Goal: Information Seeking & Learning: Learn about a topic

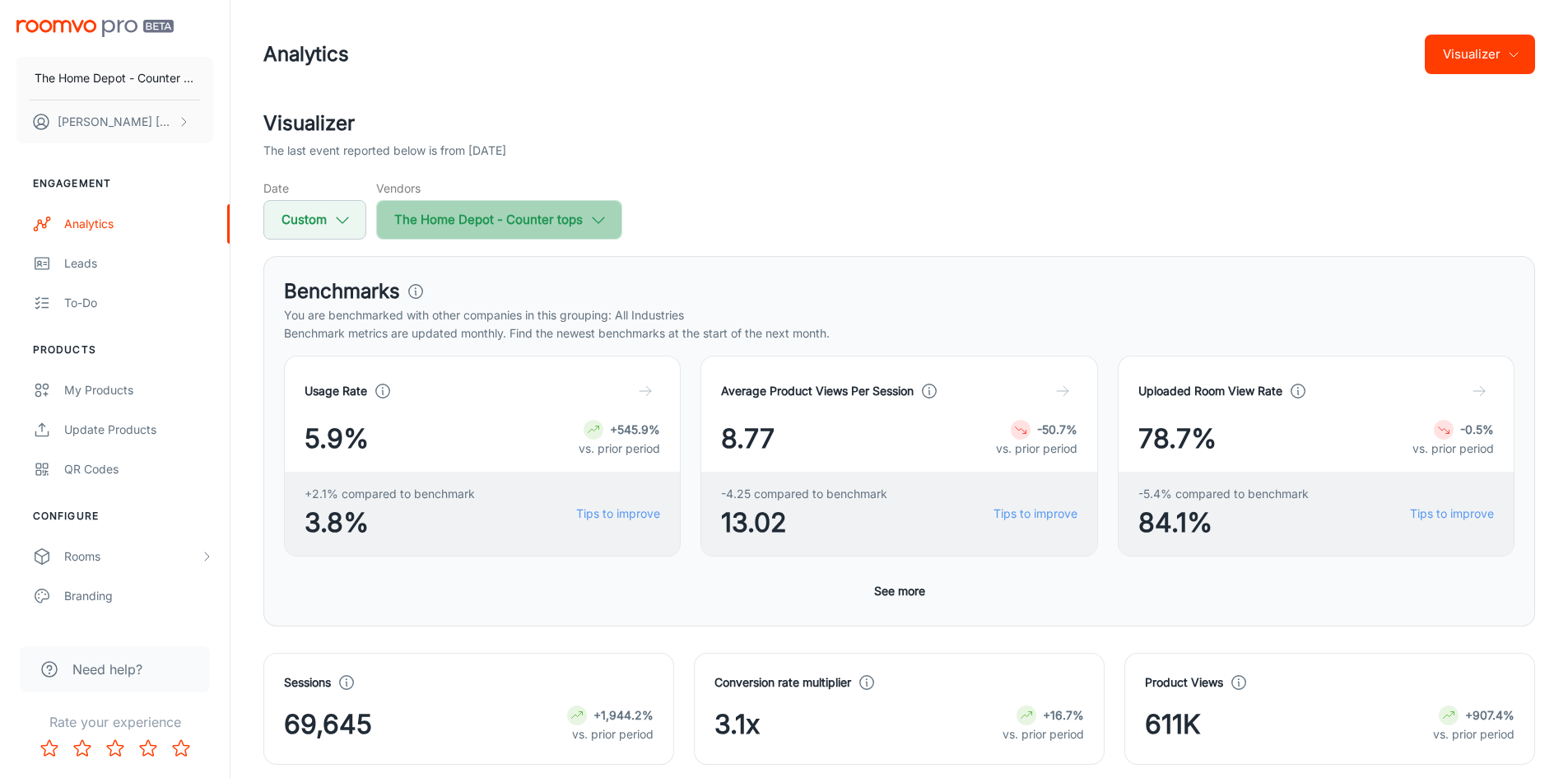
click at [590, 227] on icon "button" at bounding box center [599, 220] width 18 height 18
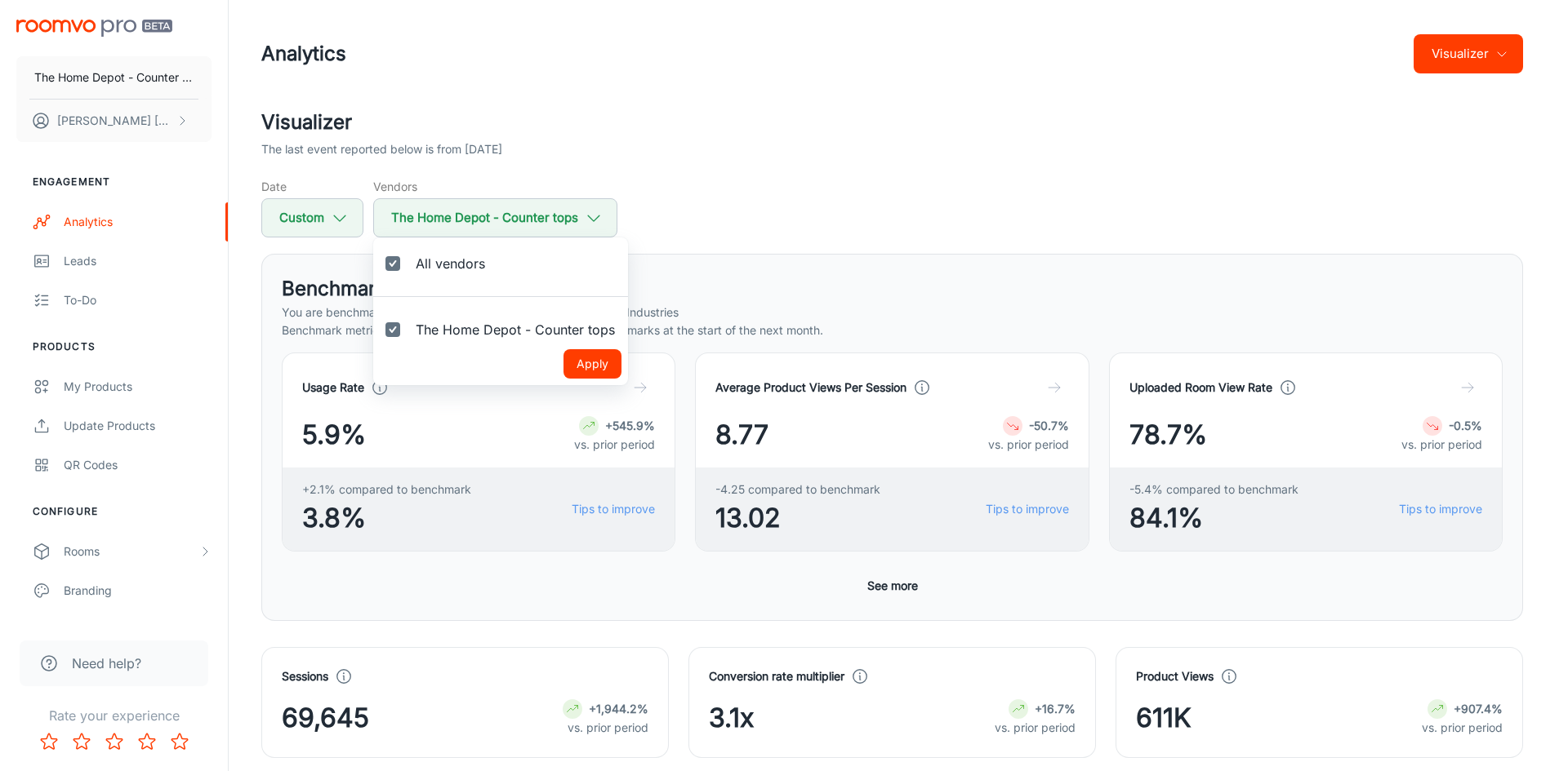
click at [887, 146] on div at bounding box center [784, 385] width 1568 height 771
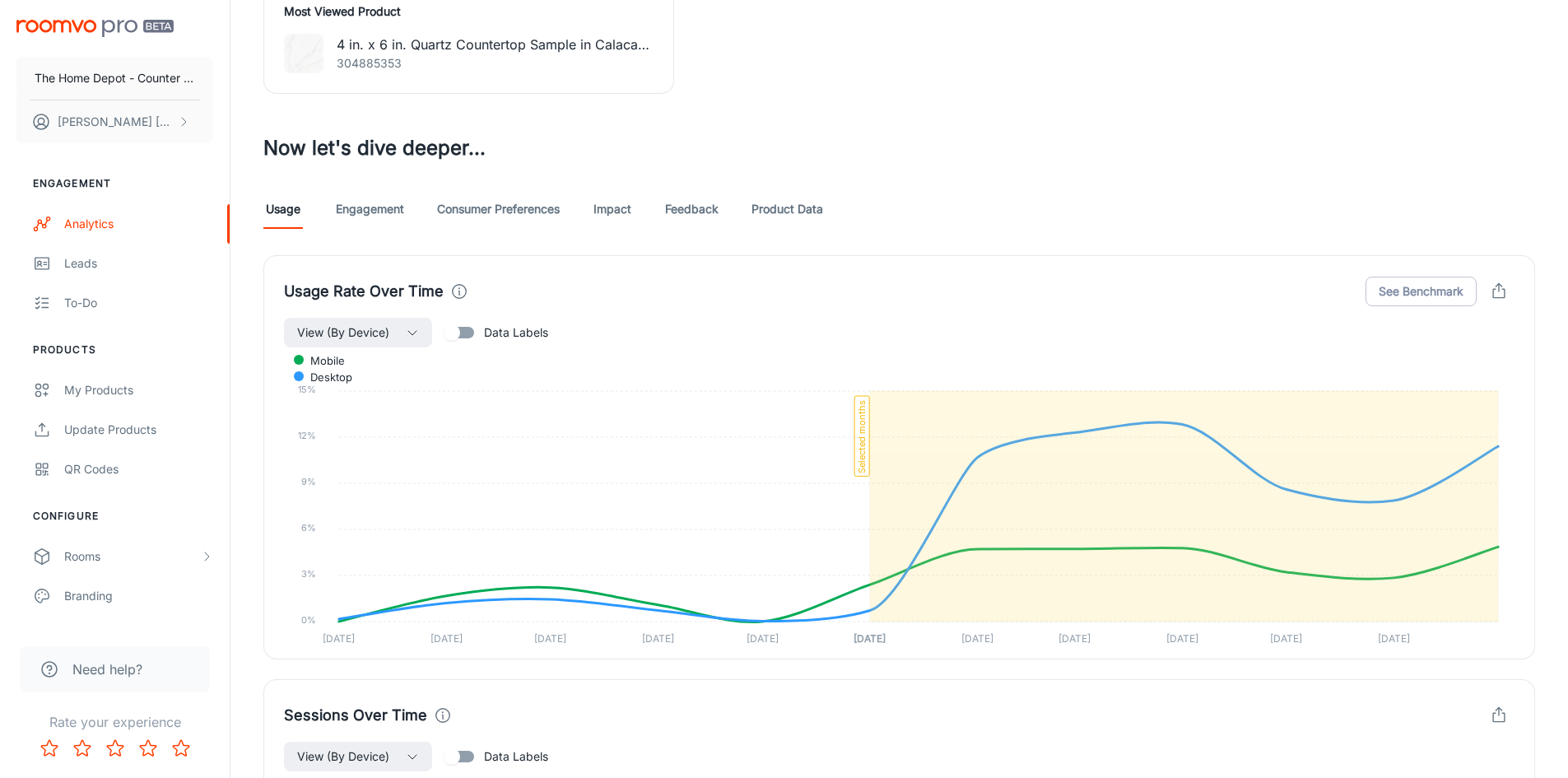
scroll to position [906, 0]
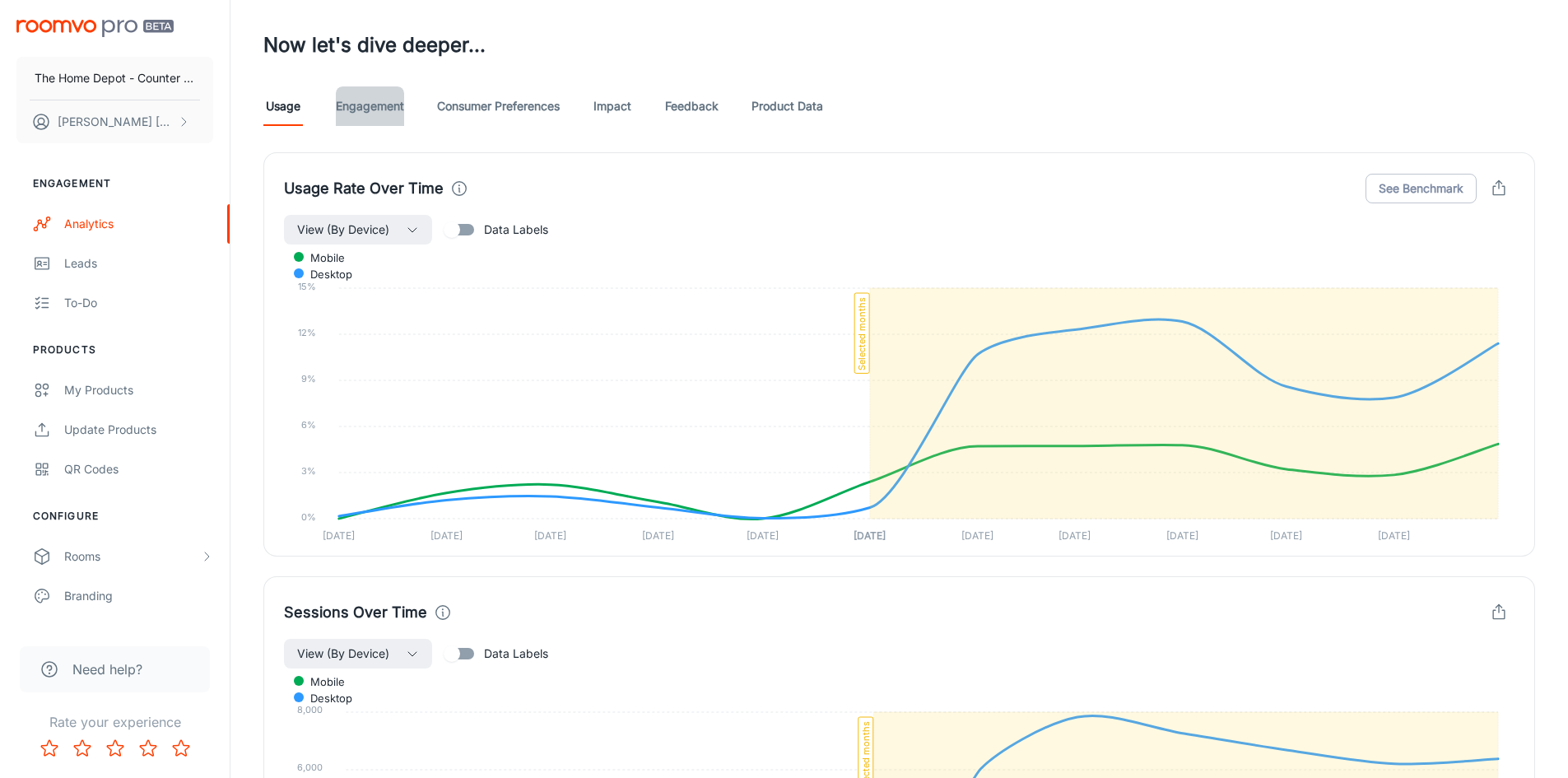
click at [396, 107] on link "Engagement" at bounding box center [369, 106] width 68 height 39
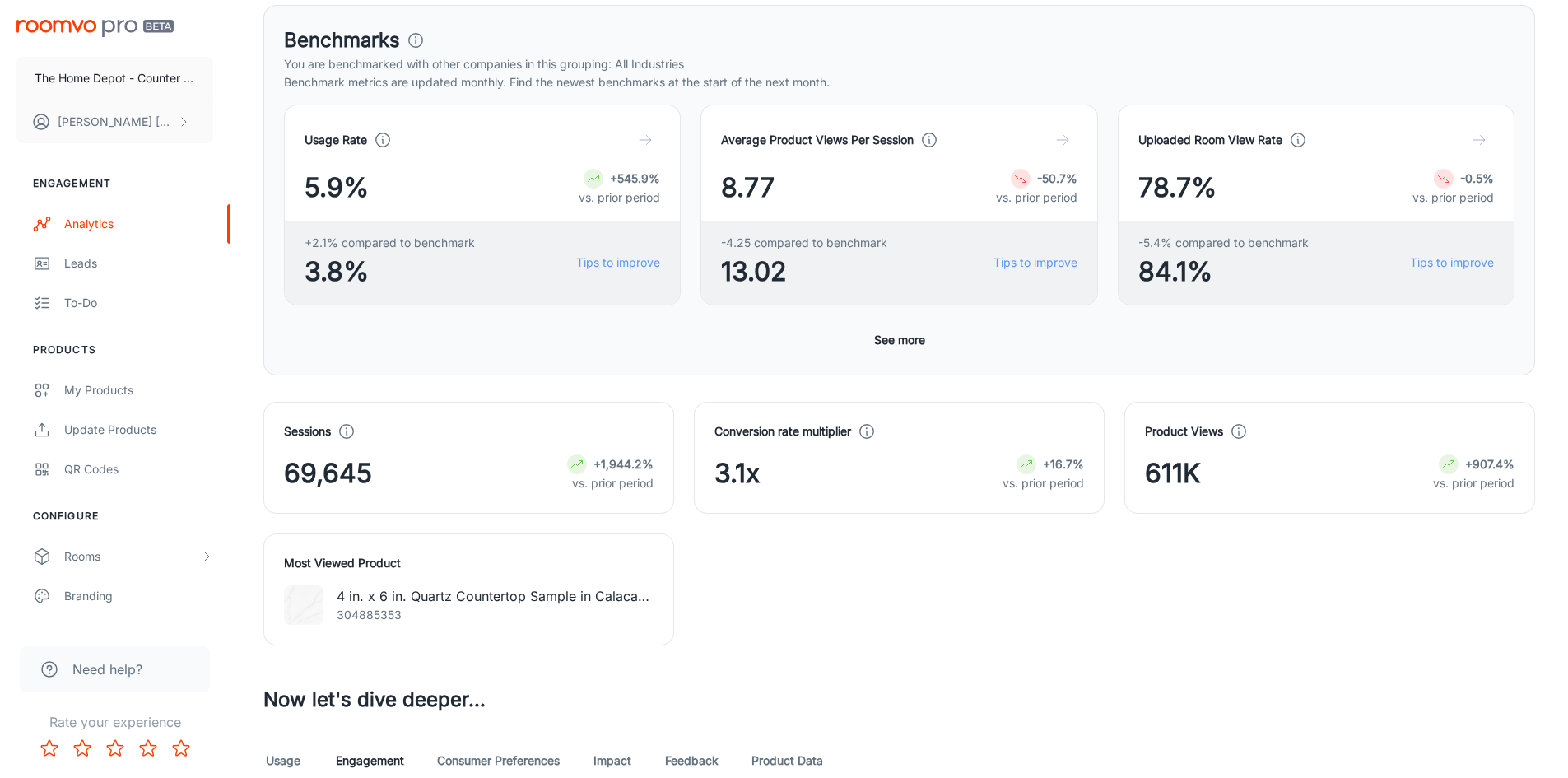
scroll to position [576, 0]
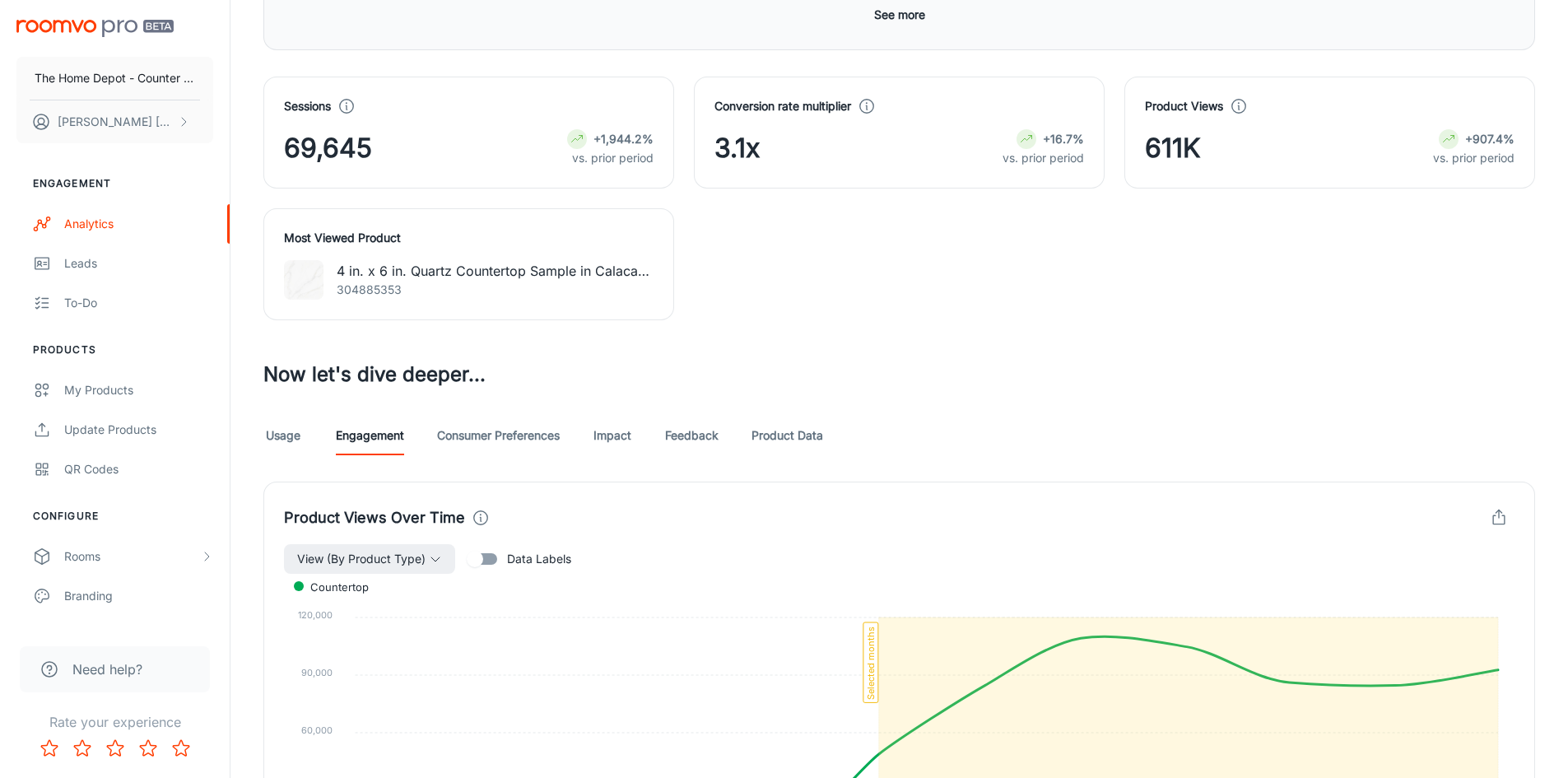
click at [785, 441] on link "Product Data" at bounding box center [788, 435] width 72 height 39
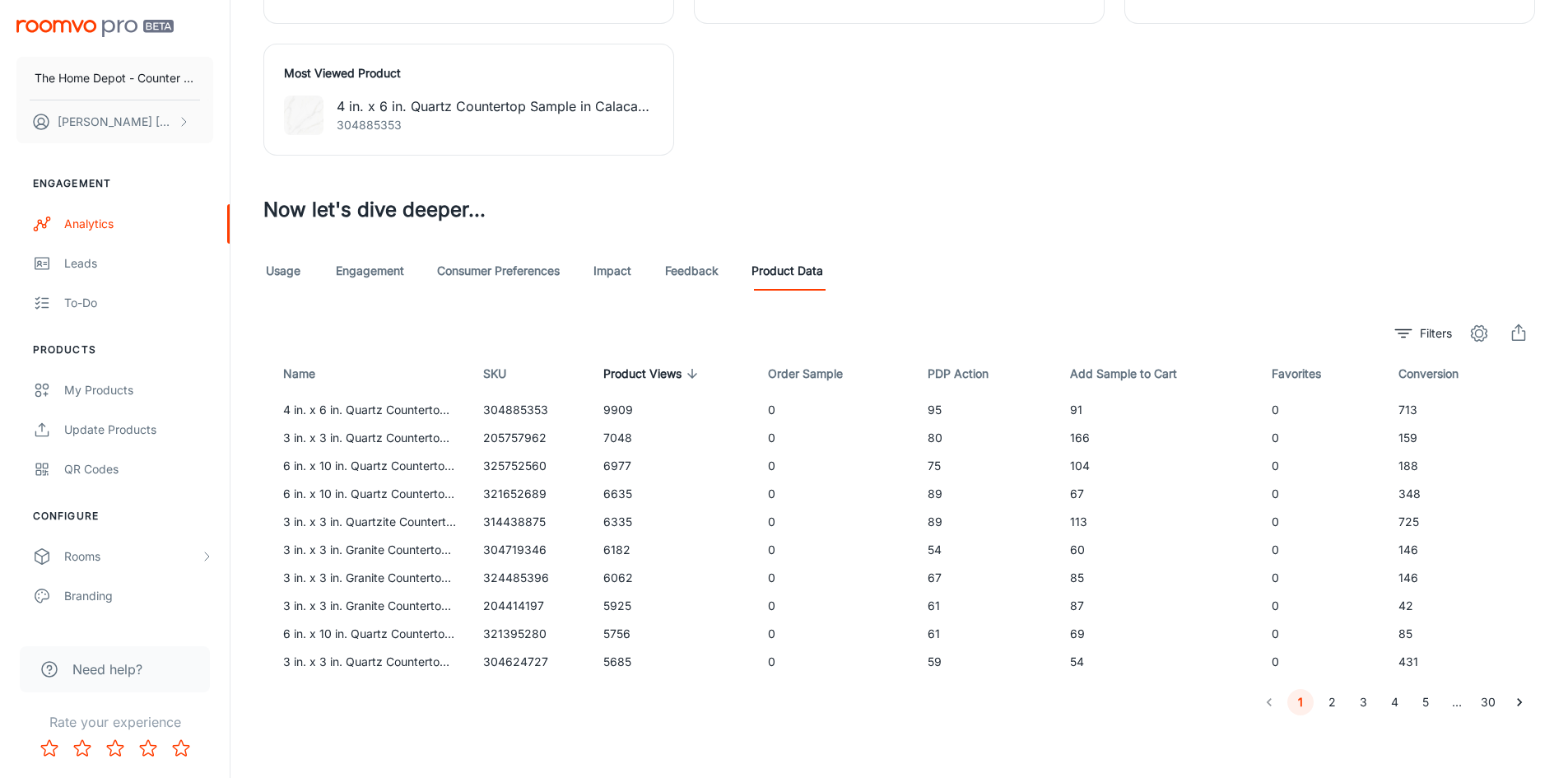
scroll to position [744, 0]
click at [557, 409] on td "304885353" at bounding box center [531, 407] width 120 height 28
drag, startPoint x: 555, startPoint y: 408, endPoint x: 480, endPoint y: 406, distance: 75.0
click at [480, 406] on td "304885353" at bounding box center [531, 407] width 120 height 28
copy td "304885353"
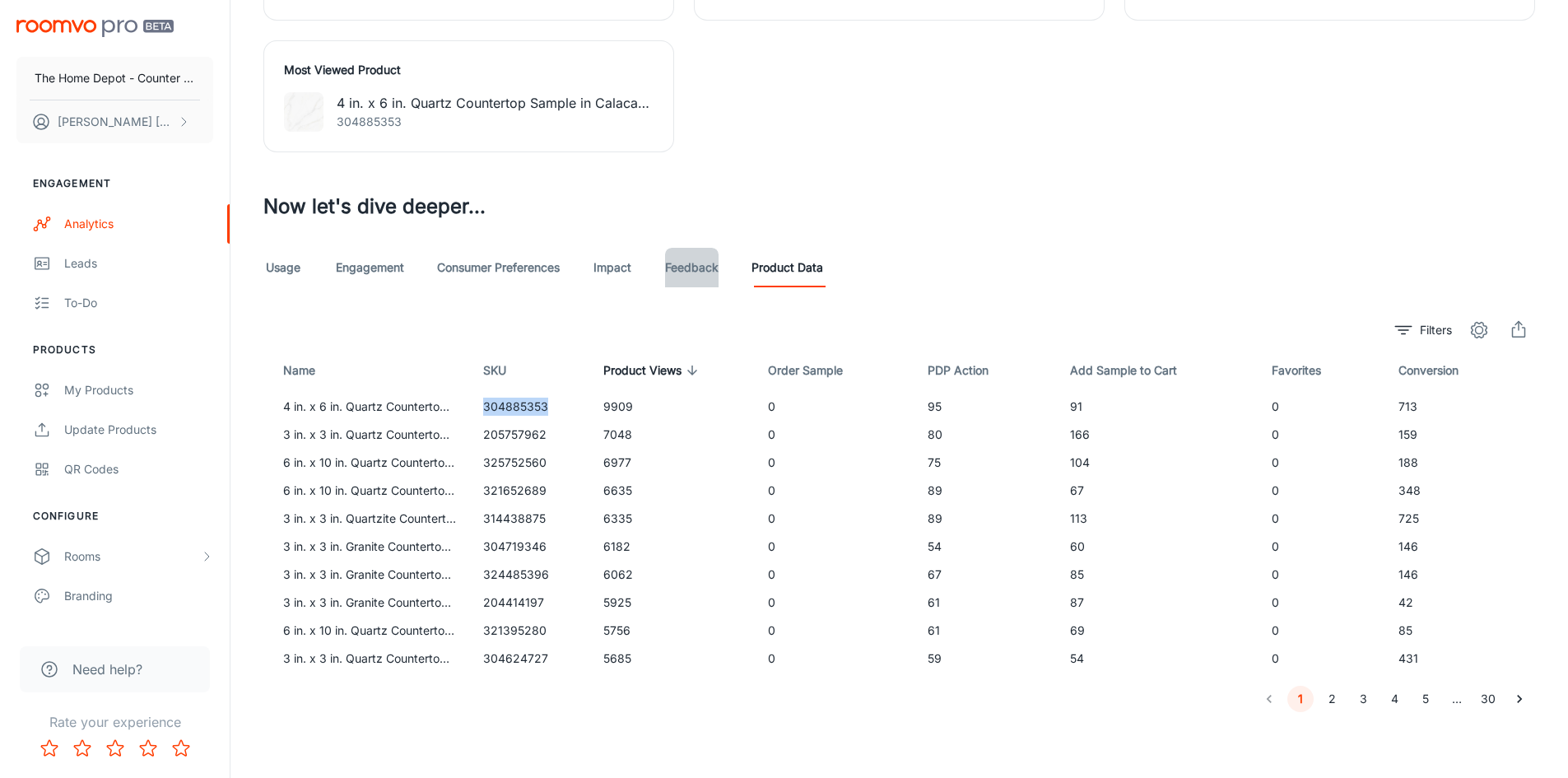
click at [715, 262] on link "Feedback" at bounding box center [692, 267] width 54 height 39
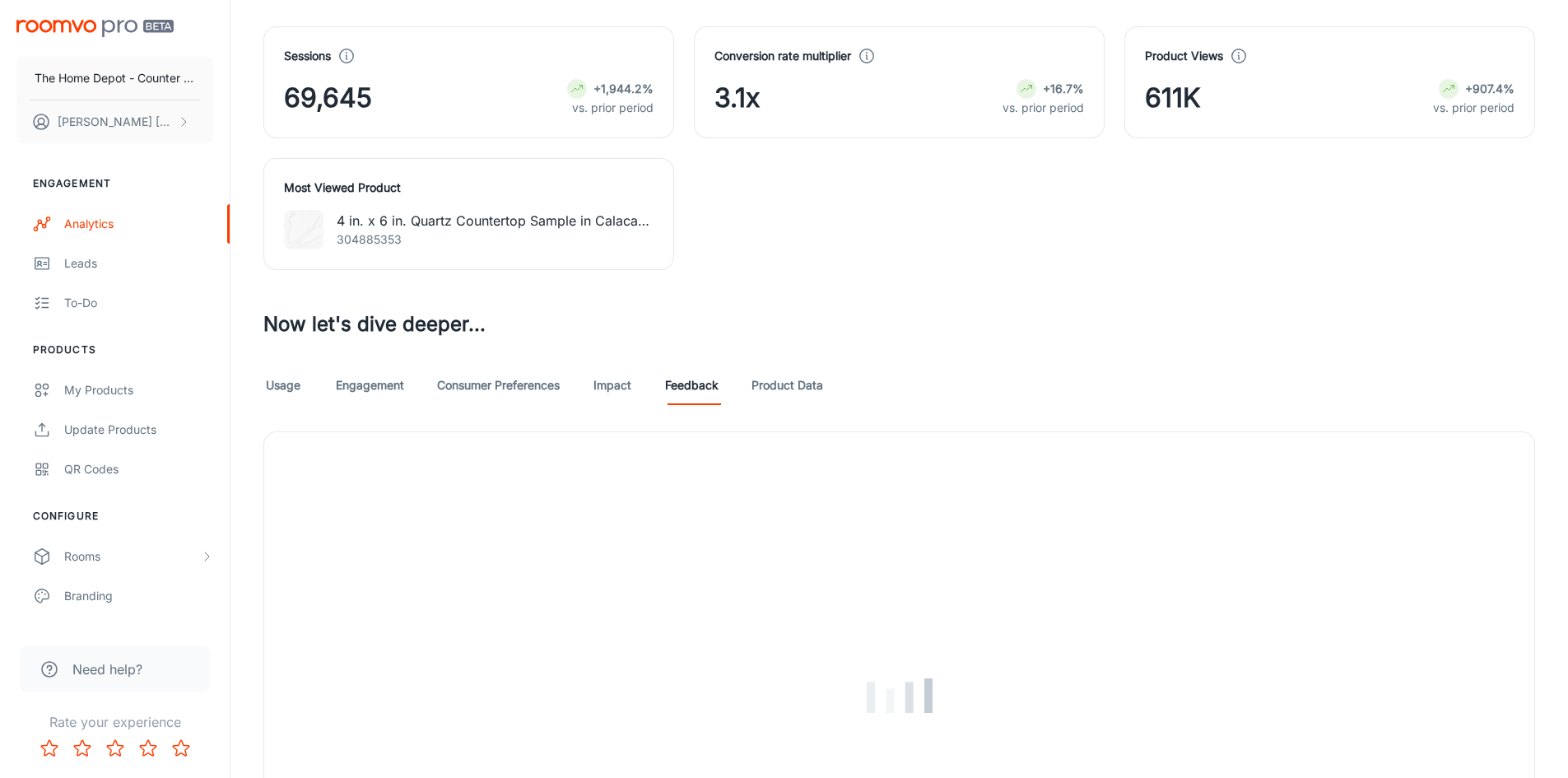
scroll to position [824, 0]
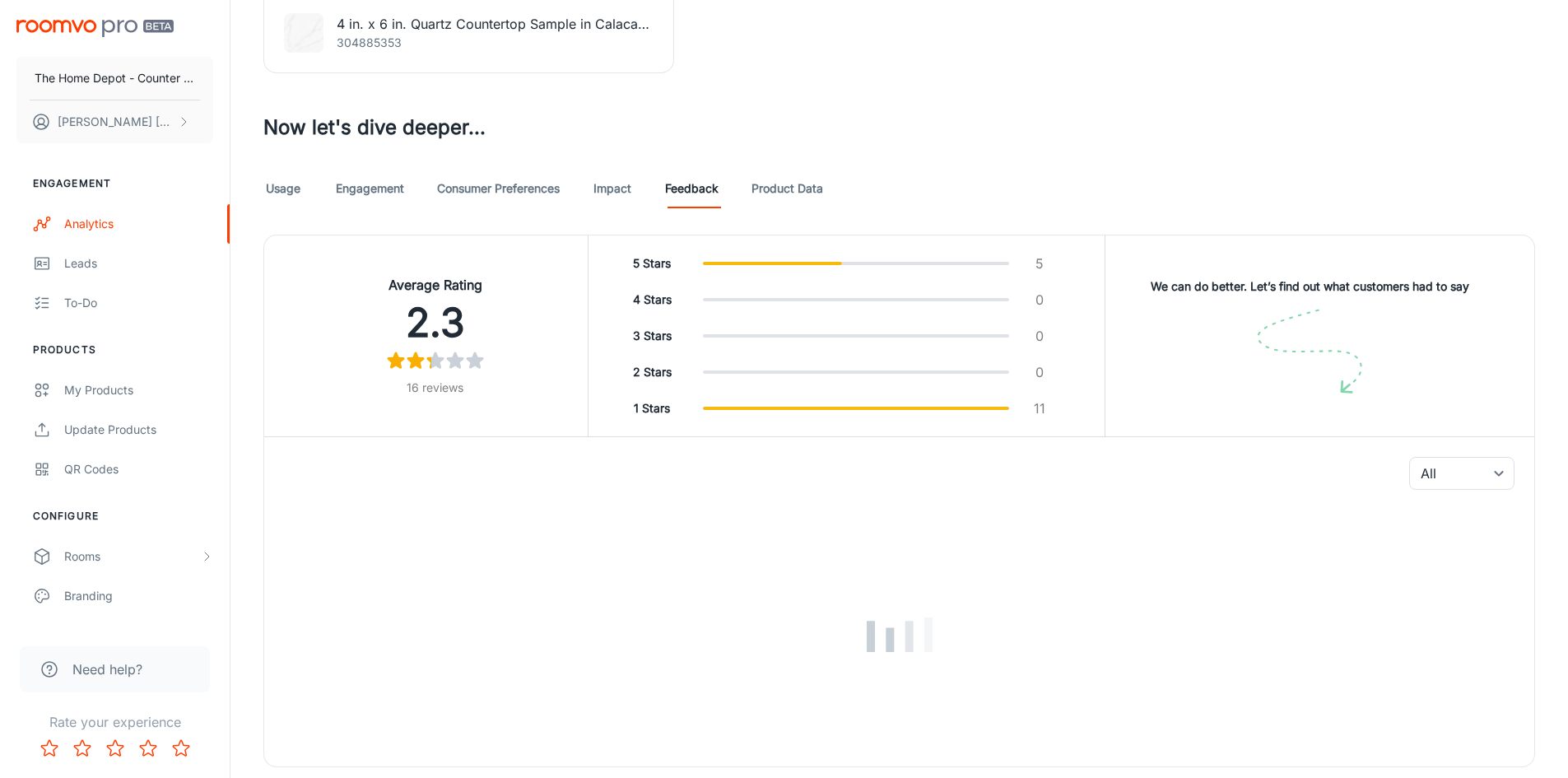
click at [610, 185] on link "Impact" at bounding box center [612, 188] width 39 height 39
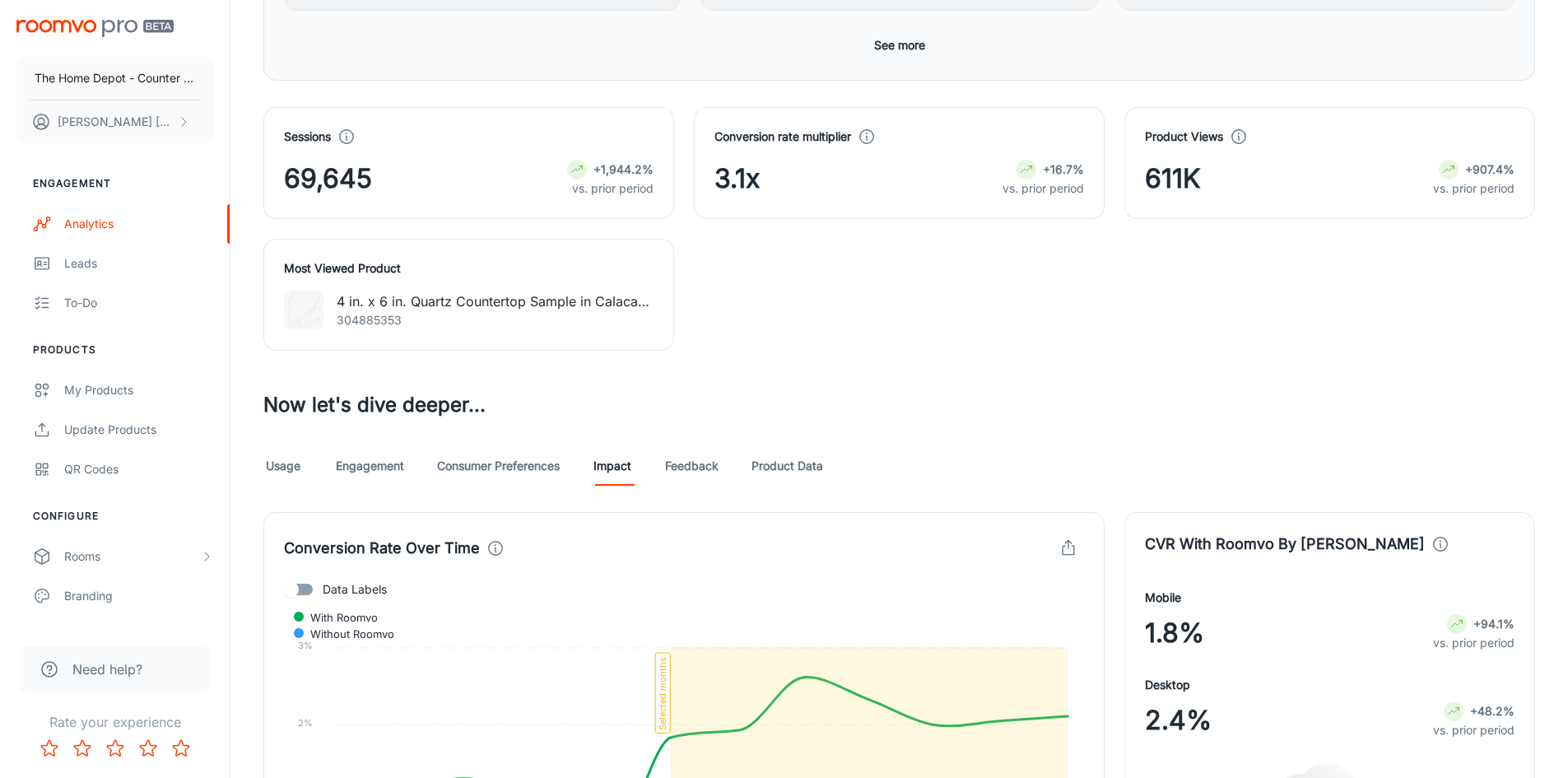
scroll to position [576, 0]
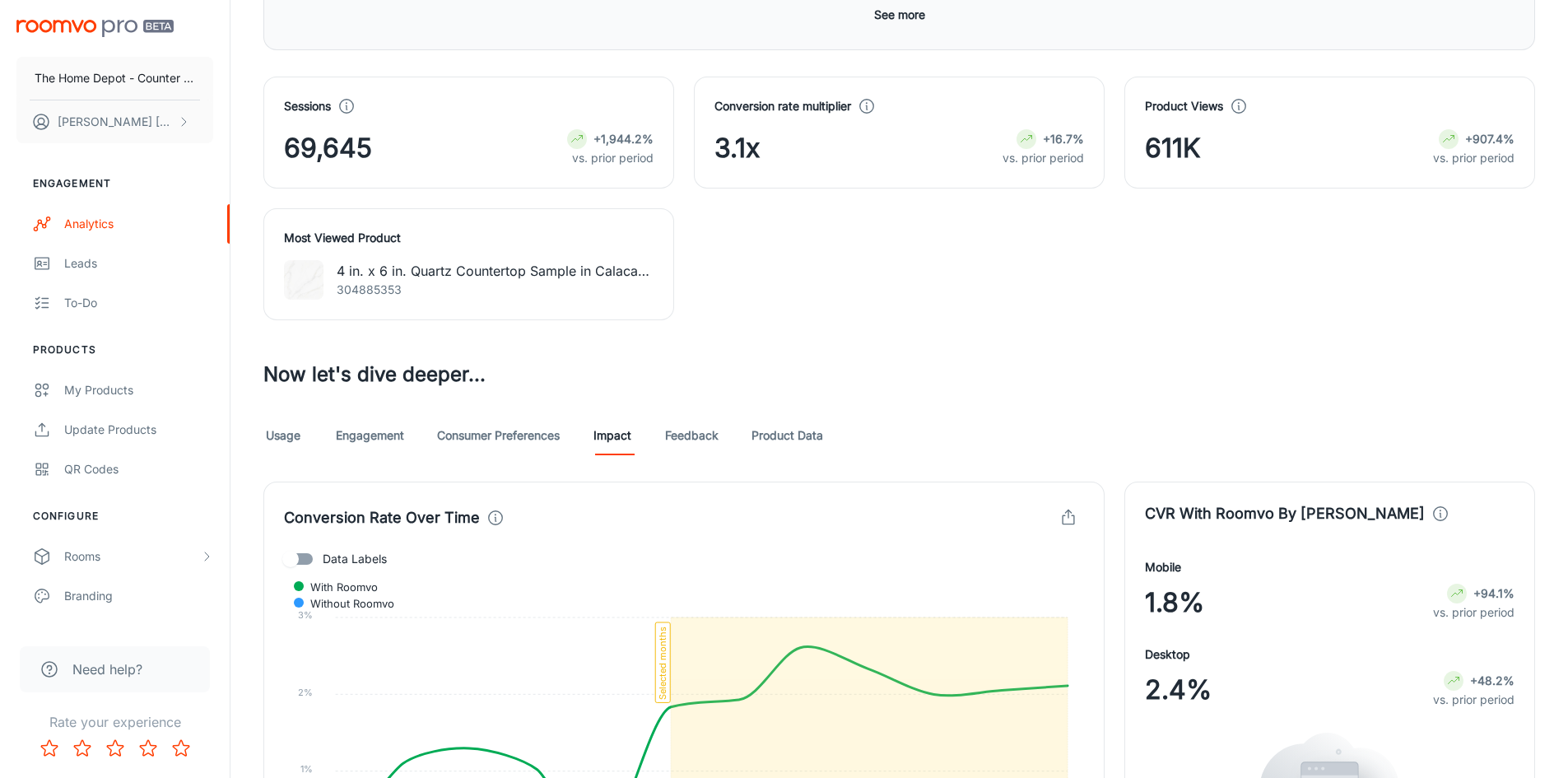
click at [370, 430] on link "Engagement" at bounding box center [369, 435] width 68 height 39
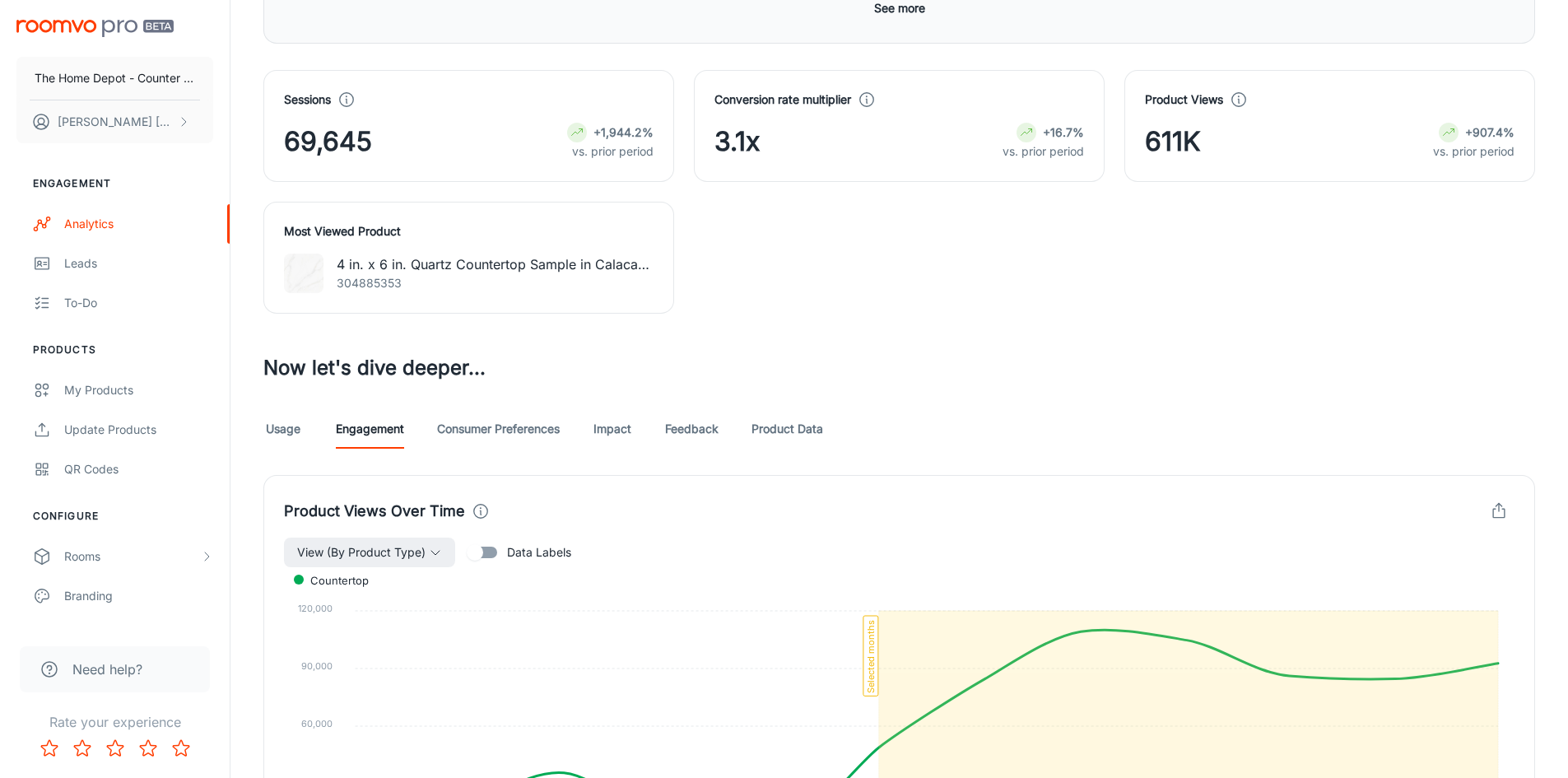
scroll to position [576, 0]
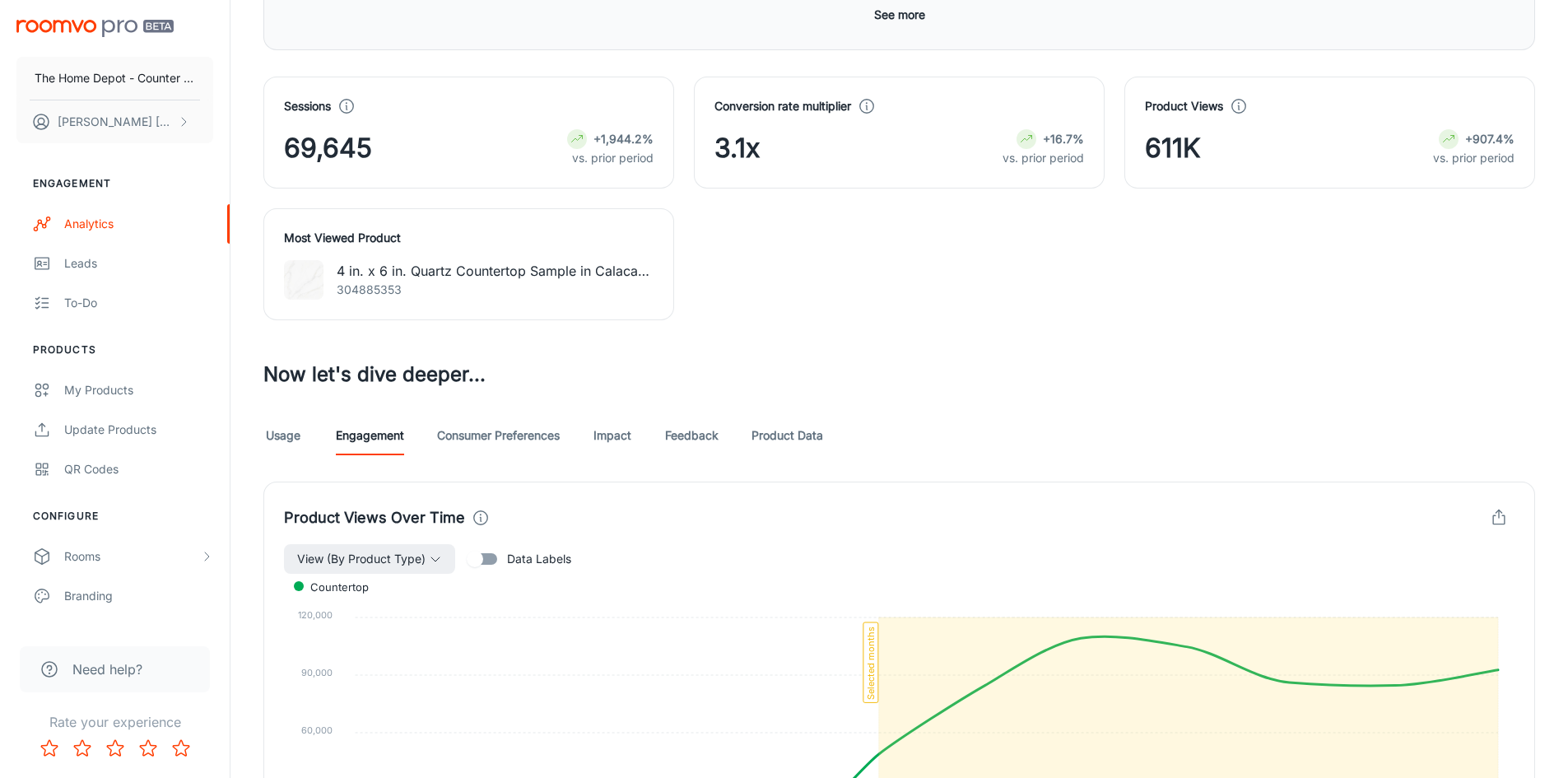
click at [284, 440] on link "Usage" at bounding box center [283, 435] width 39 height 39
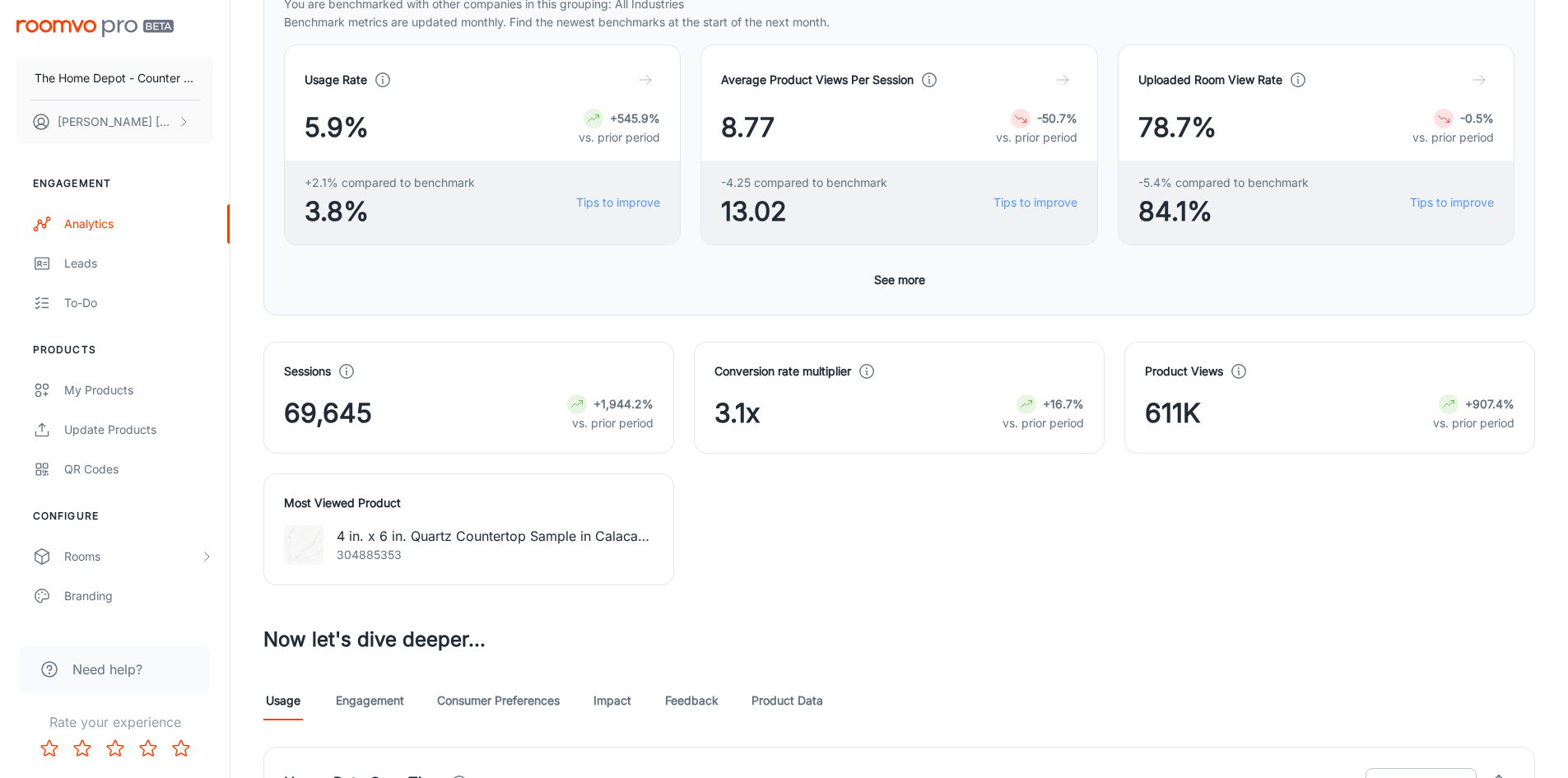
scroll to position [299, 0]
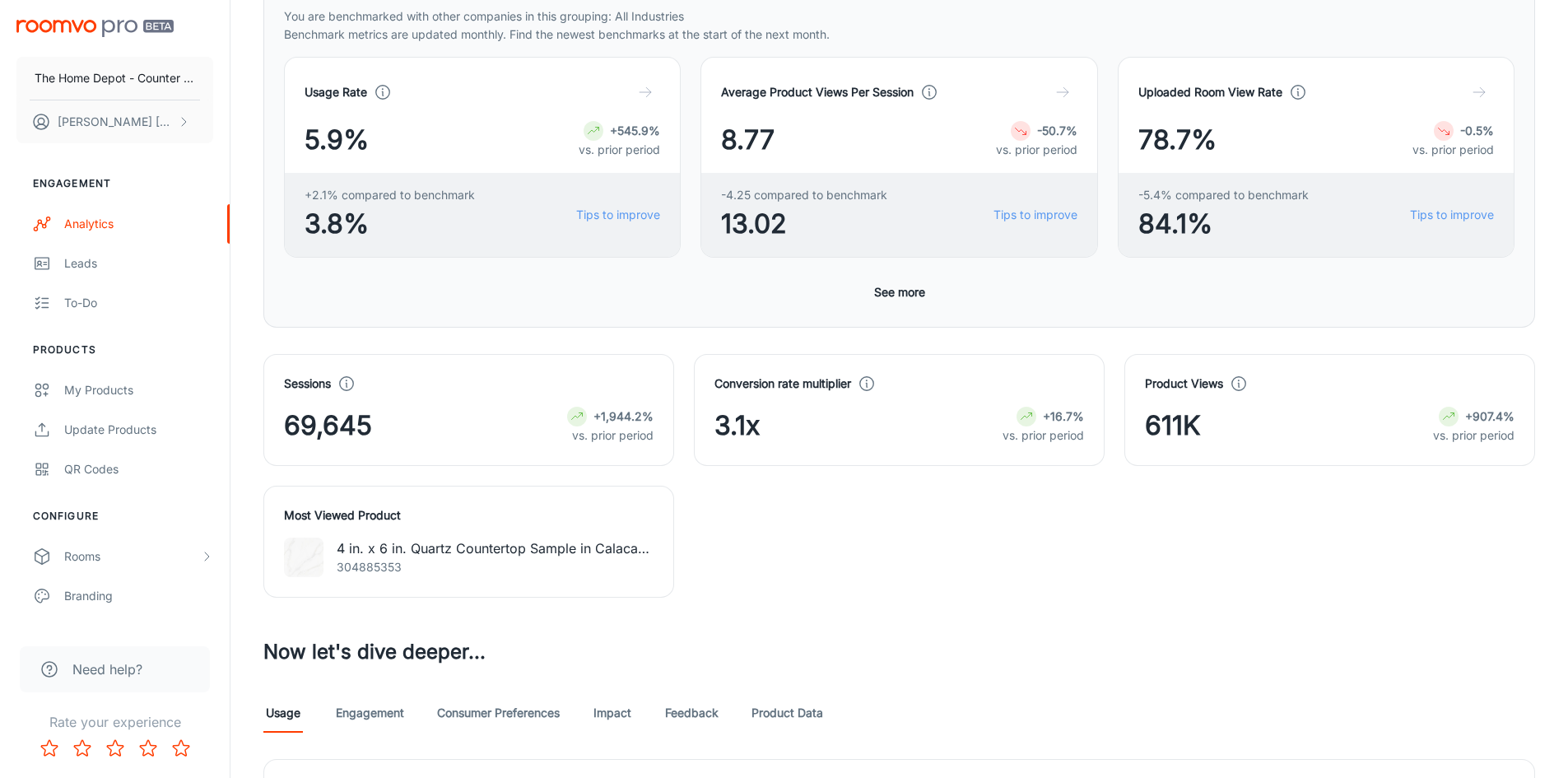
click at [859, 404] on div "Conversion rate multiplier 3.1x +16.7% vs. prior period" at bounding box center [900, 410] width 370 height 71
click at [812, 387] on h4 "Conversion rate multiplier" at bounding box center [783, 384] width 137 height 18
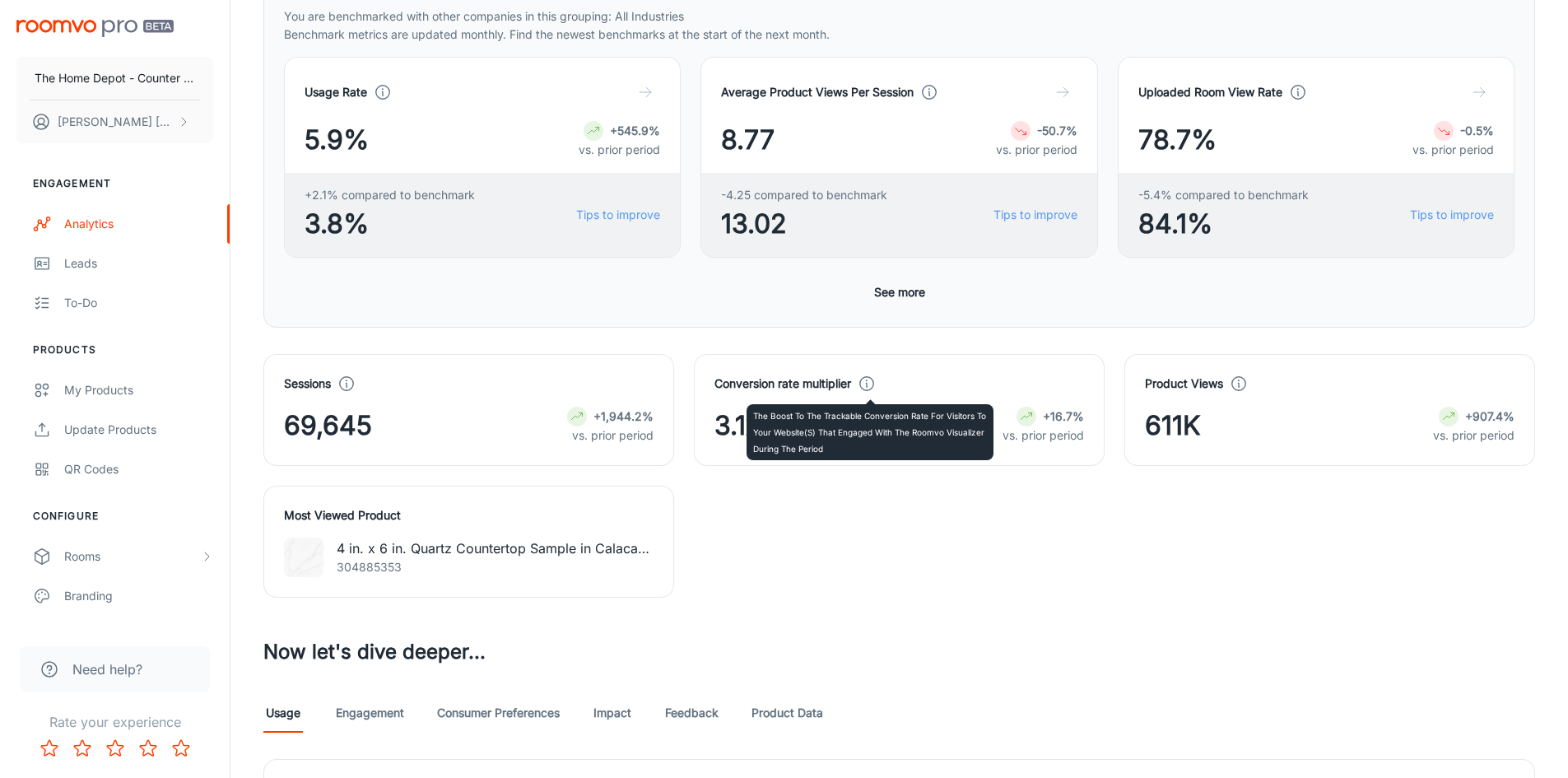
click at [864, 385] on icon at bounding box center [867, 384] width 18 height 18
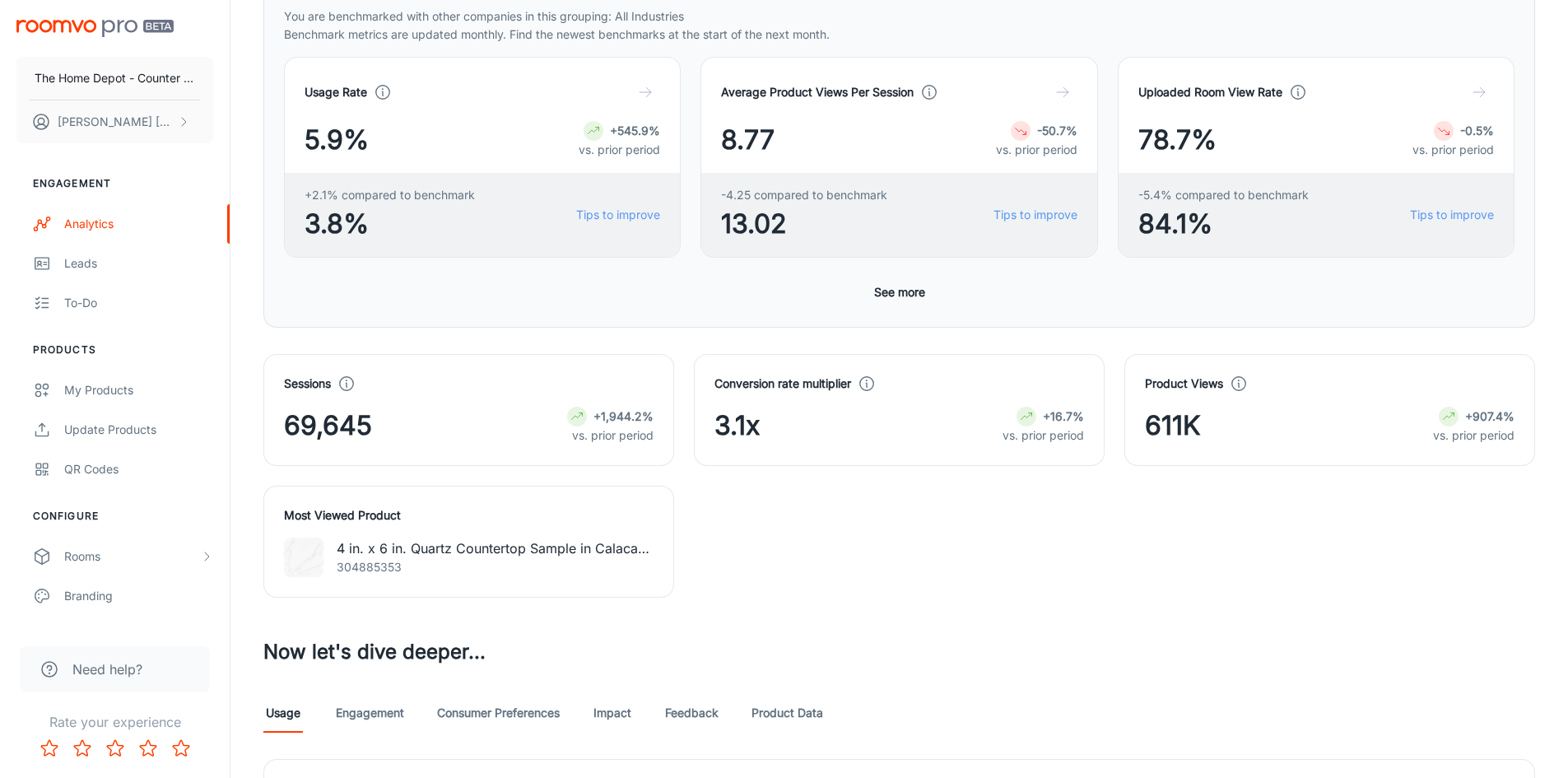
click at [1014, 437] on p "vs. prior period" at bounding box center [1043, 436] width 81 height 18
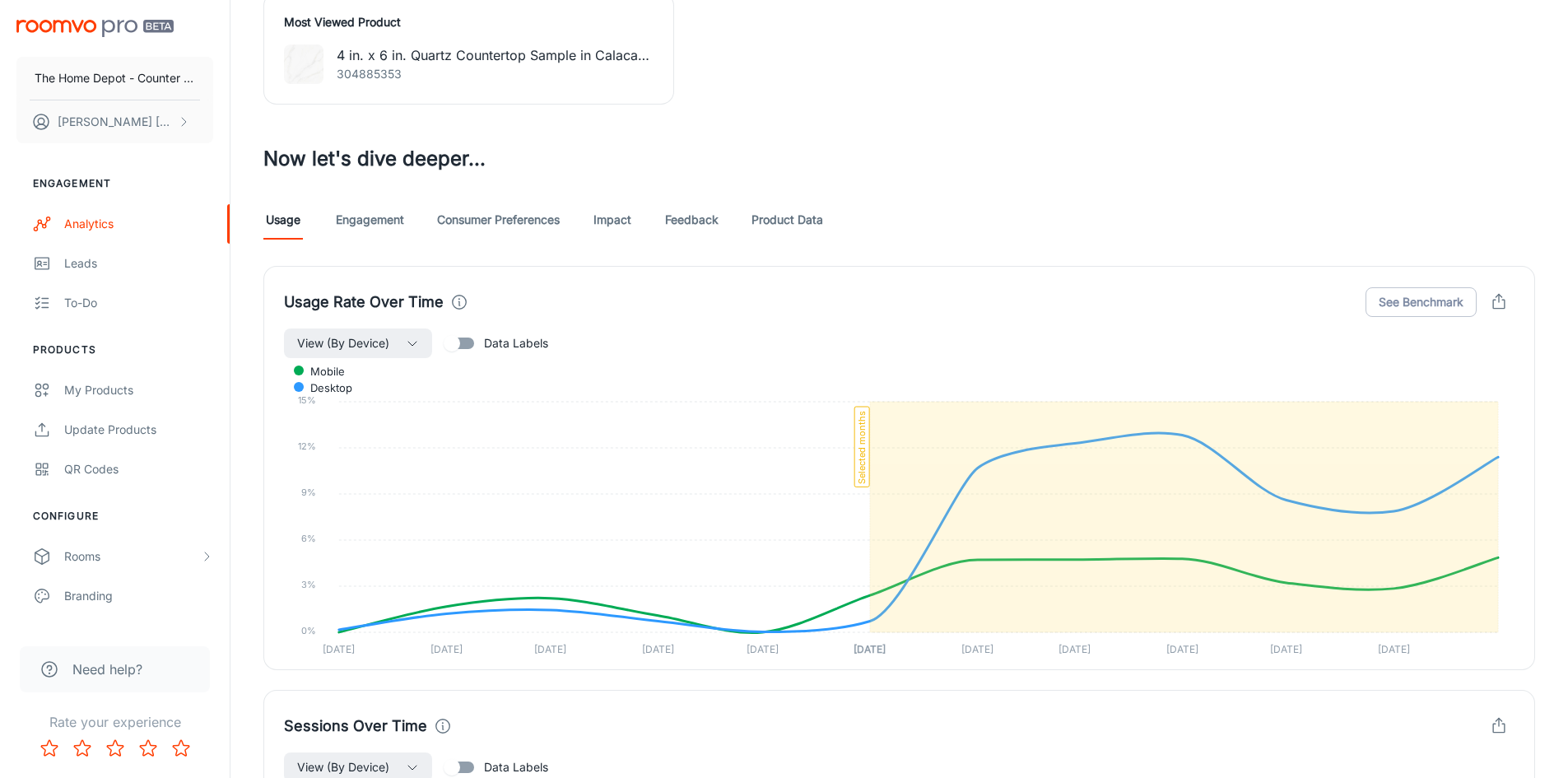
scroll to position [794, 0]
click at [359, 220] on link "Engagement" at bounding box center [369, 219] width 68 height 39
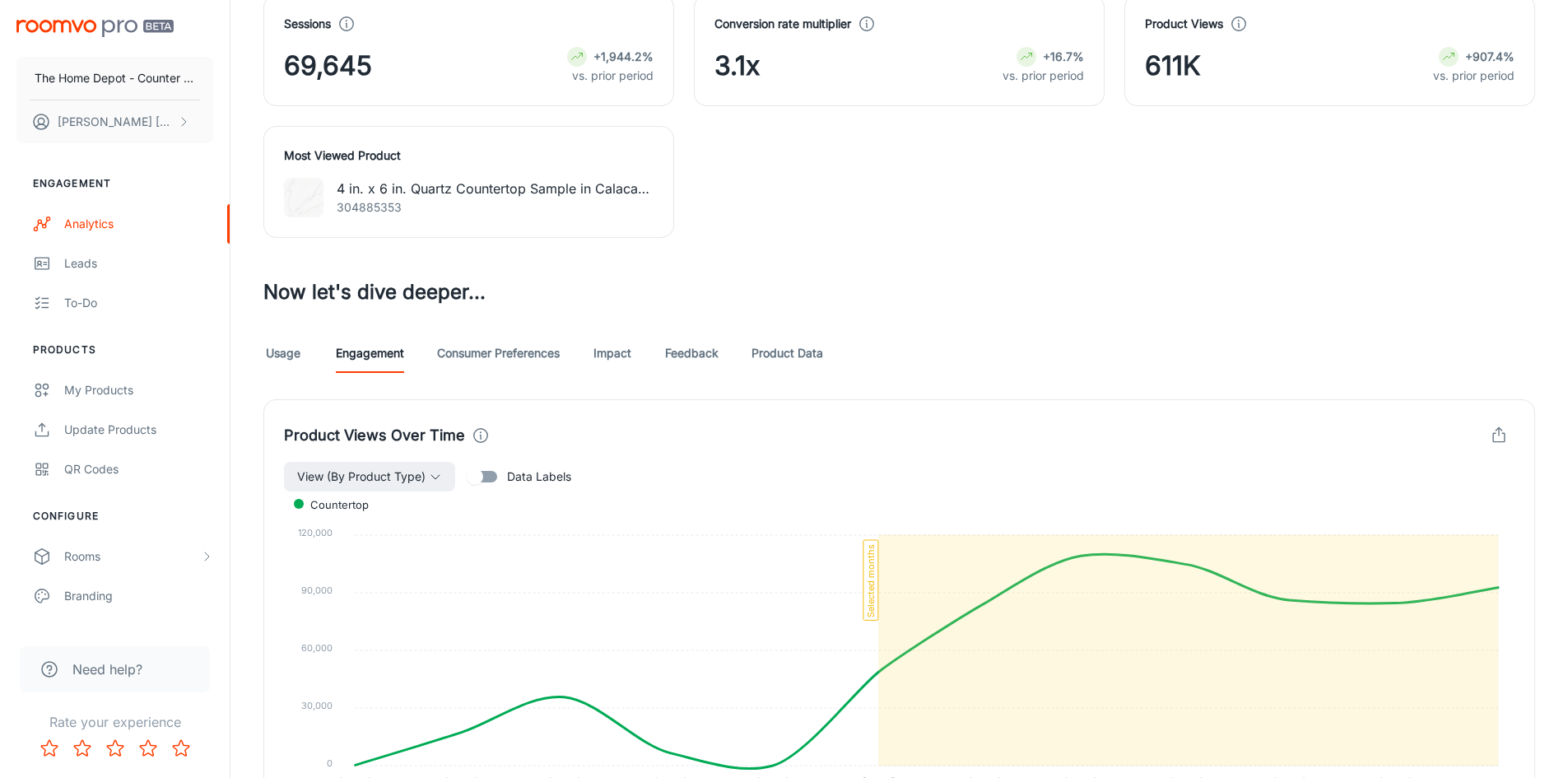
scroll to position [989, 0]
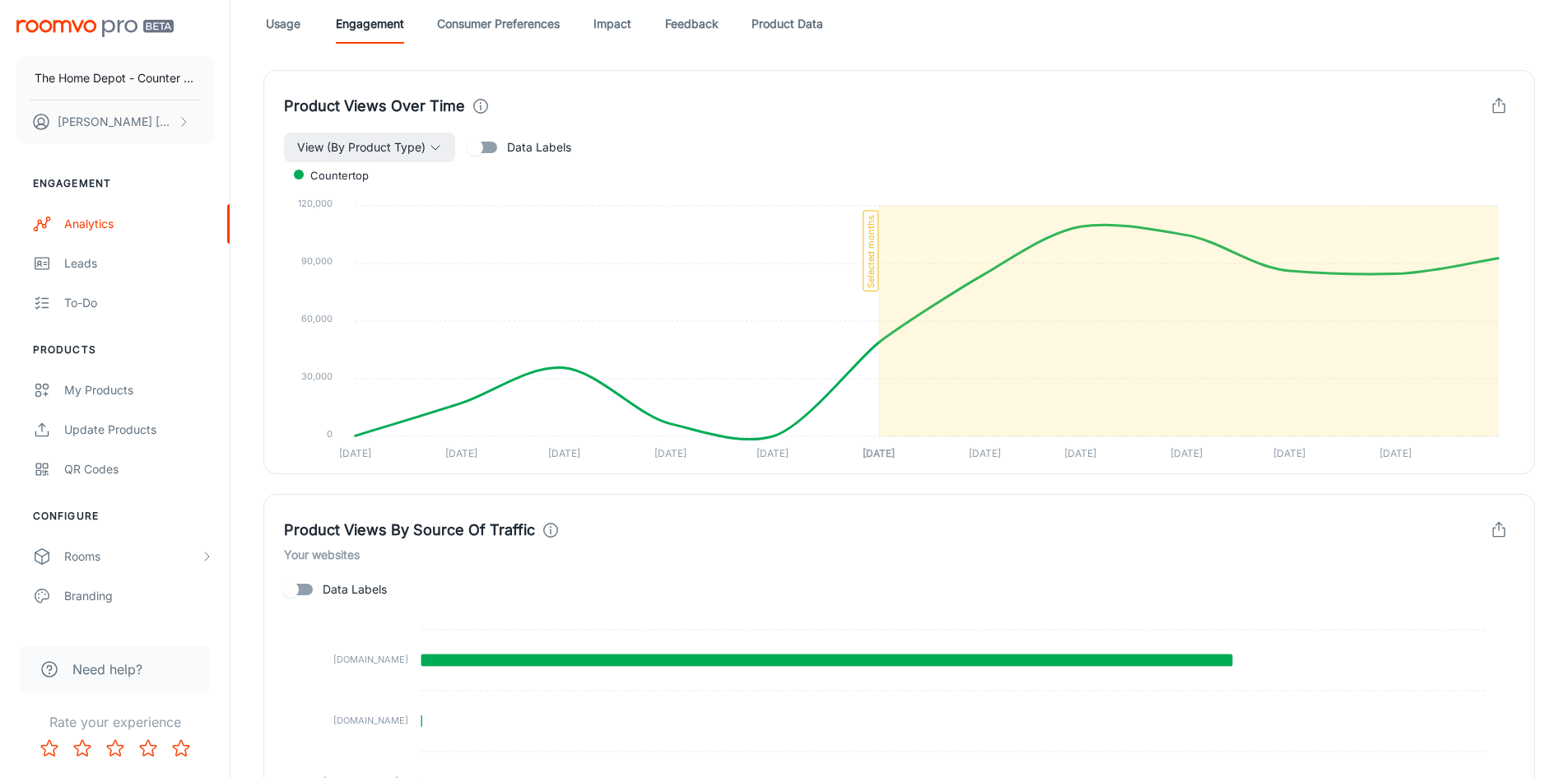
click at [474, 146] on input "Data Labels" at bounding box center [475, 148] width 94 height 31
checkbox input "true"
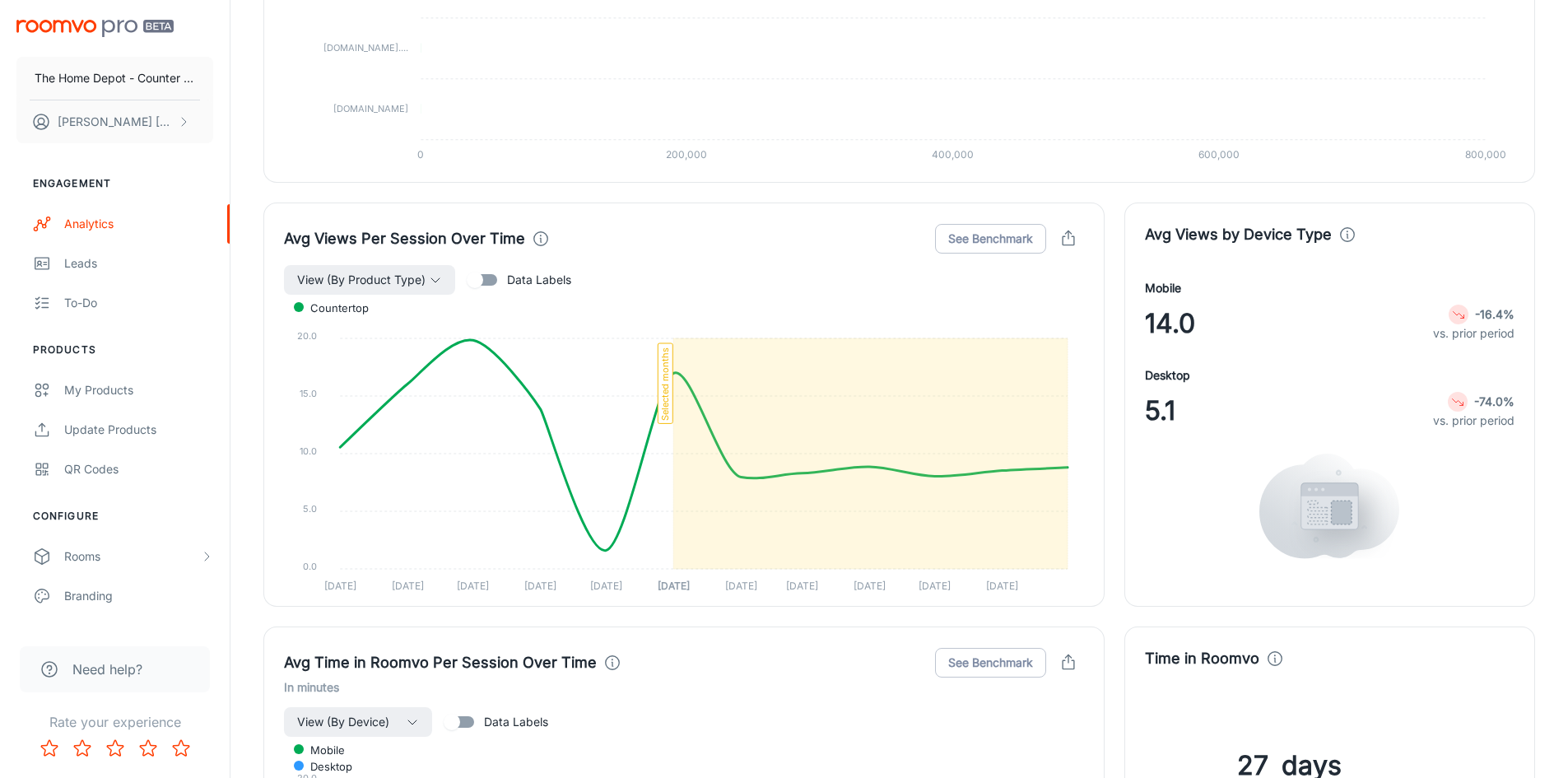
scroll to position [1812, 0]
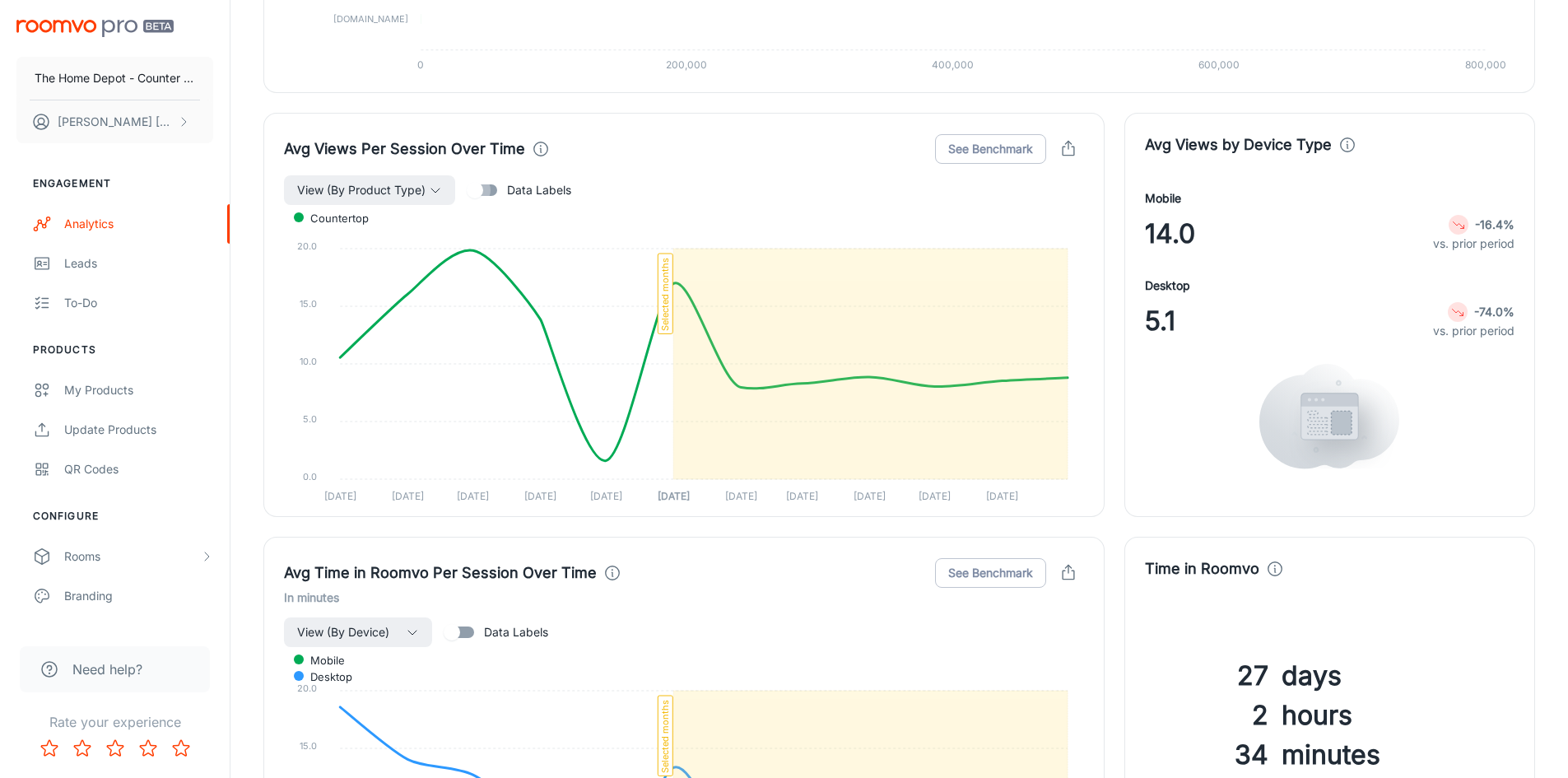
click at [474, 192] on input "Data Labels" at bounding box center [475, 190] width 94 height 31
checkbox input "true"
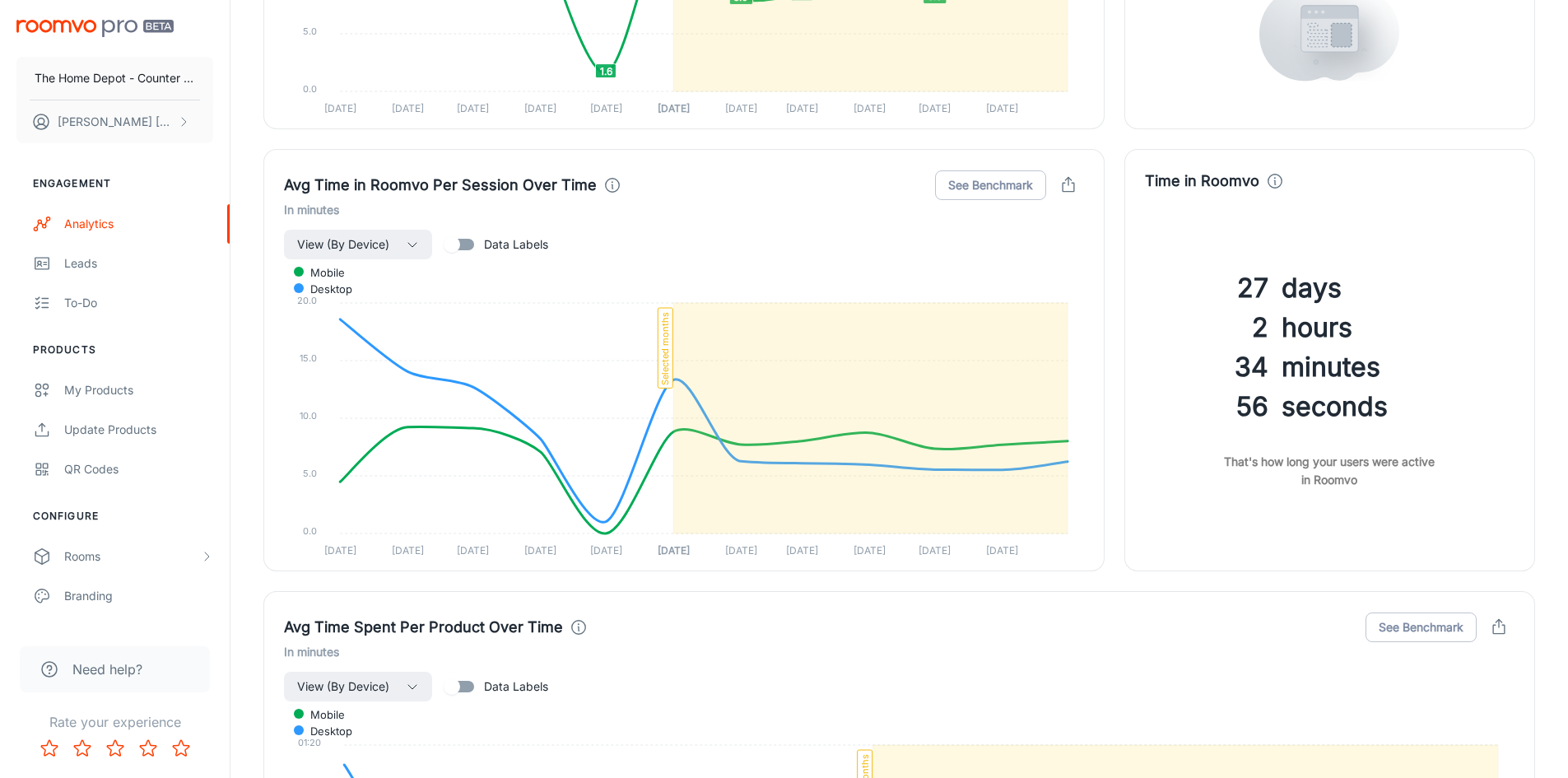
scroll to position [2225, 0]
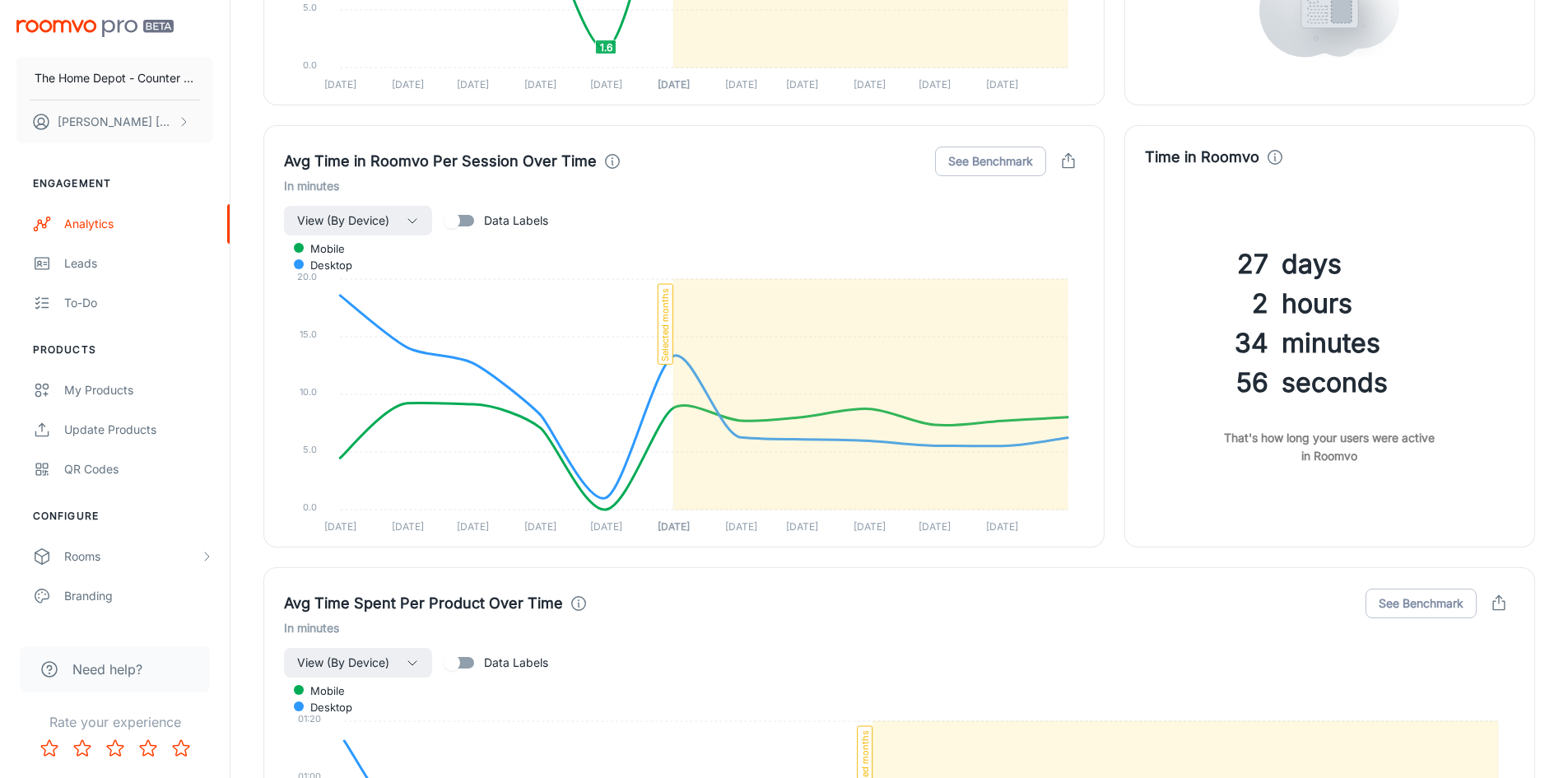
click at [459, 223] on input "Data Labels" at bounding box center [451, 221] width 94 height 31
checkbox input "true"
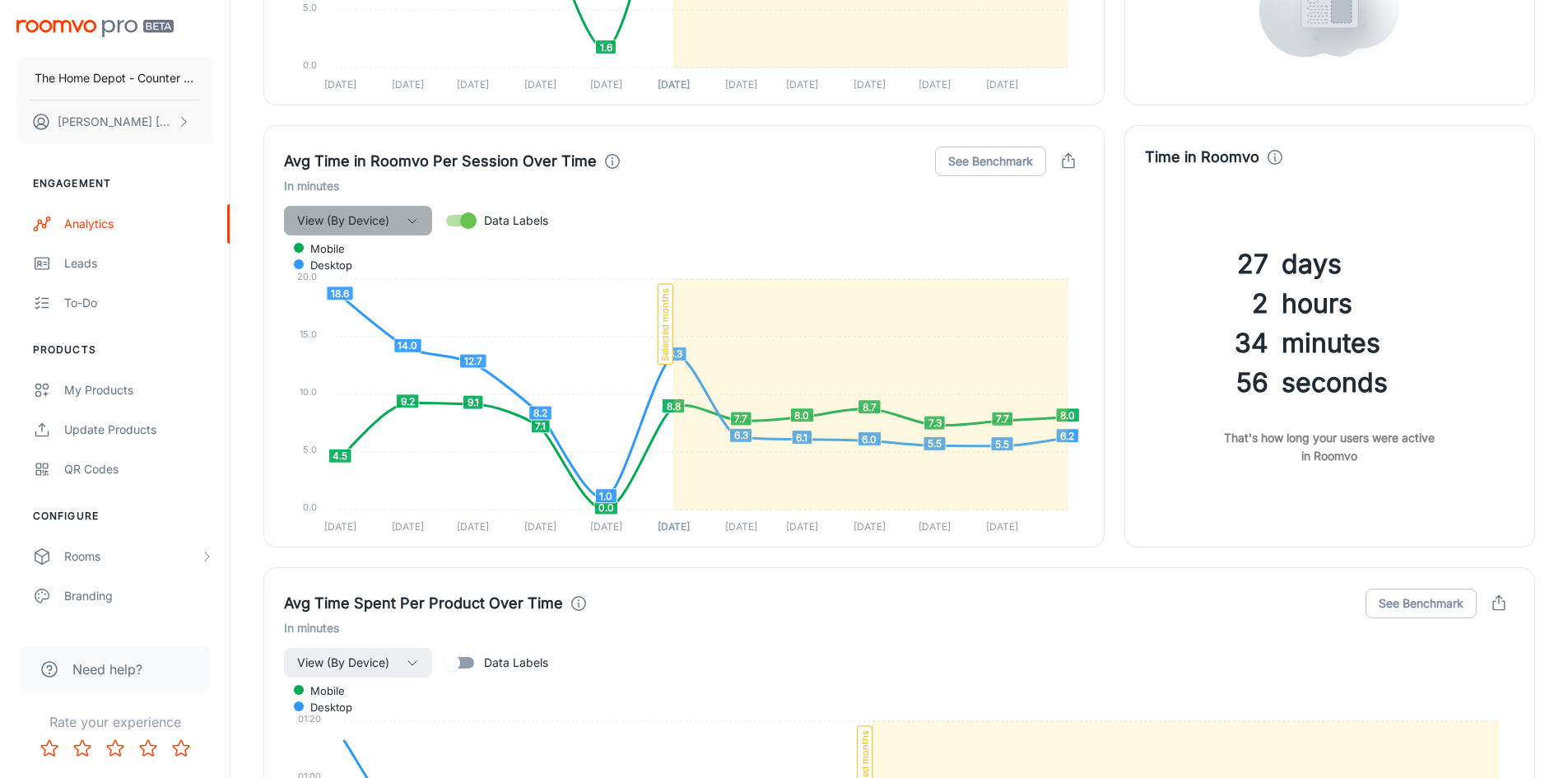
click at [421, 219] on button "View (By Device)" at bounding box center [358, 221] width 149 height 30
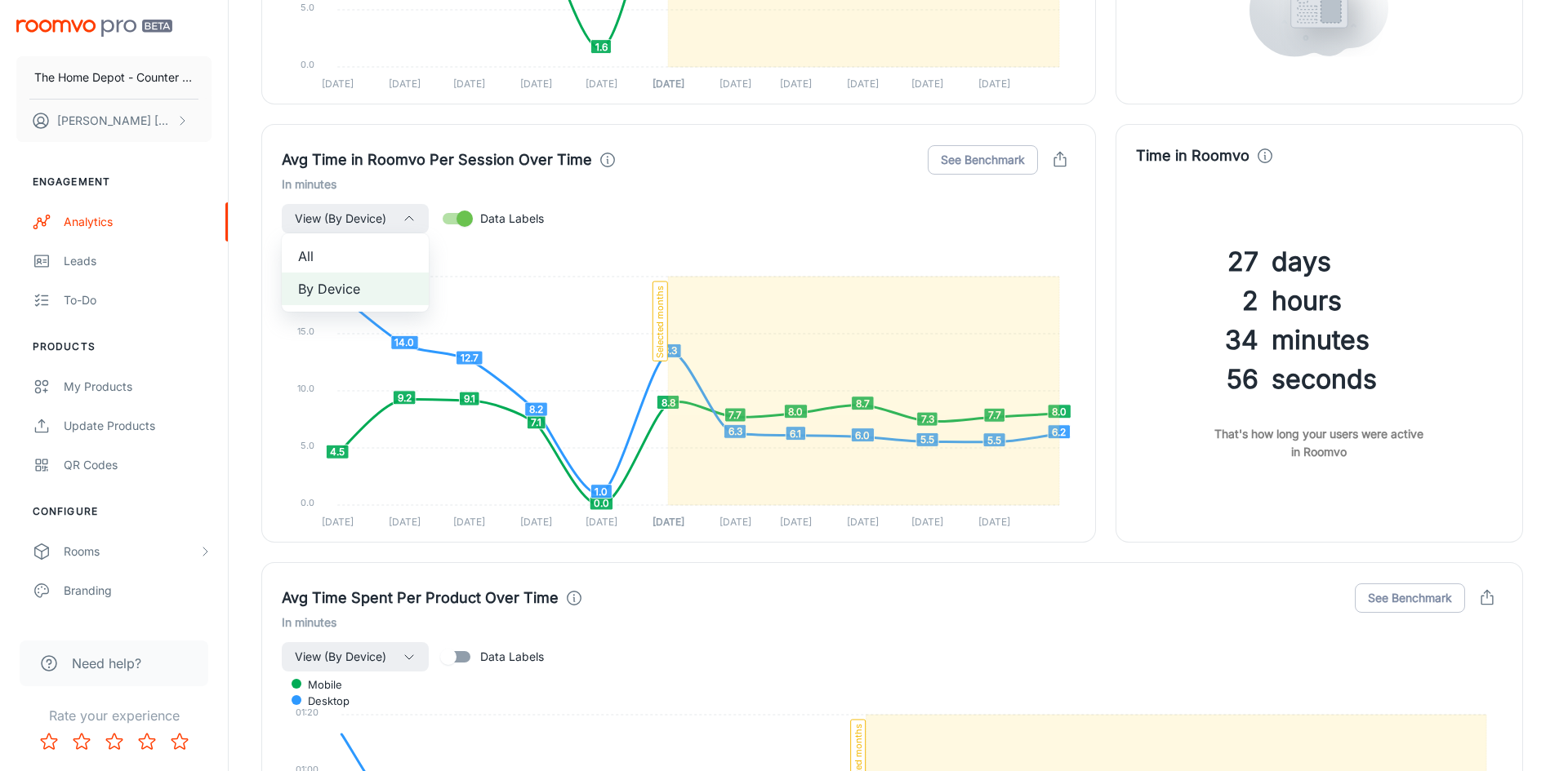
click at [364, 249] on span "All" at bounding box center [355, 257] width 114 height 20
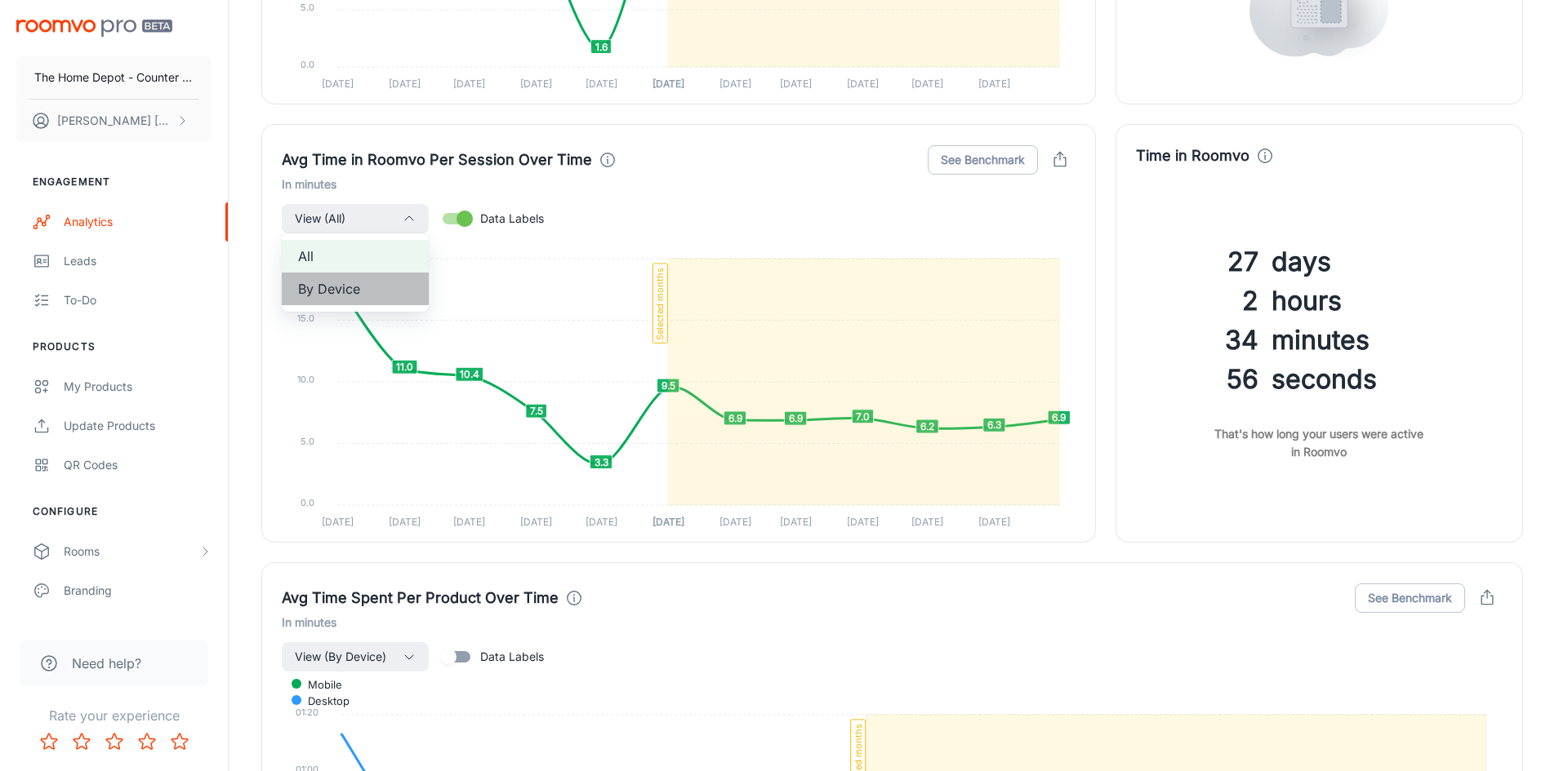
click at [367, 288] on span "By Device" at bounding box center [355, 289] width 114 height 20
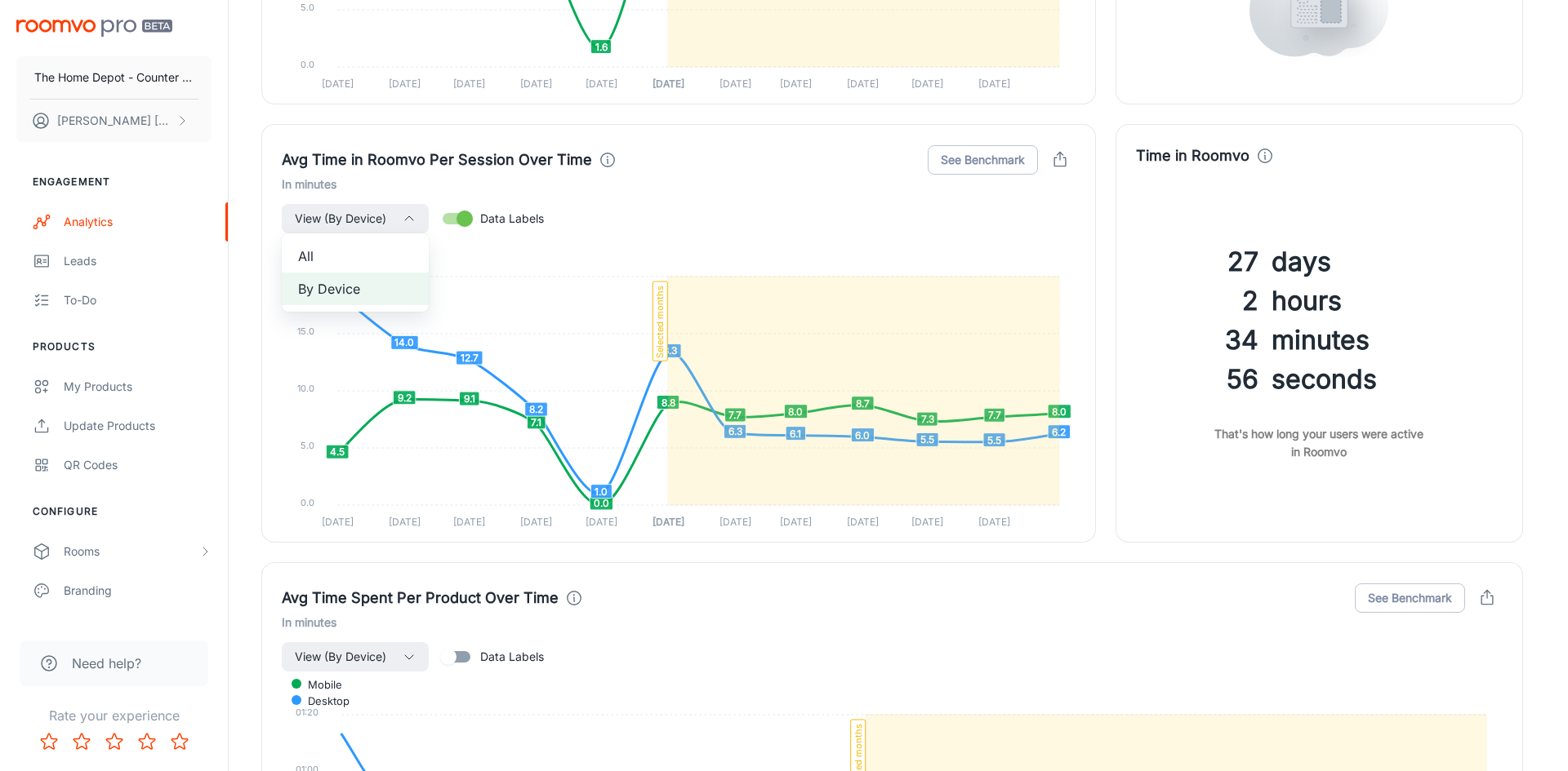
click at [984, 569] on div at bounding box center [784, 385] width 1568 height 771
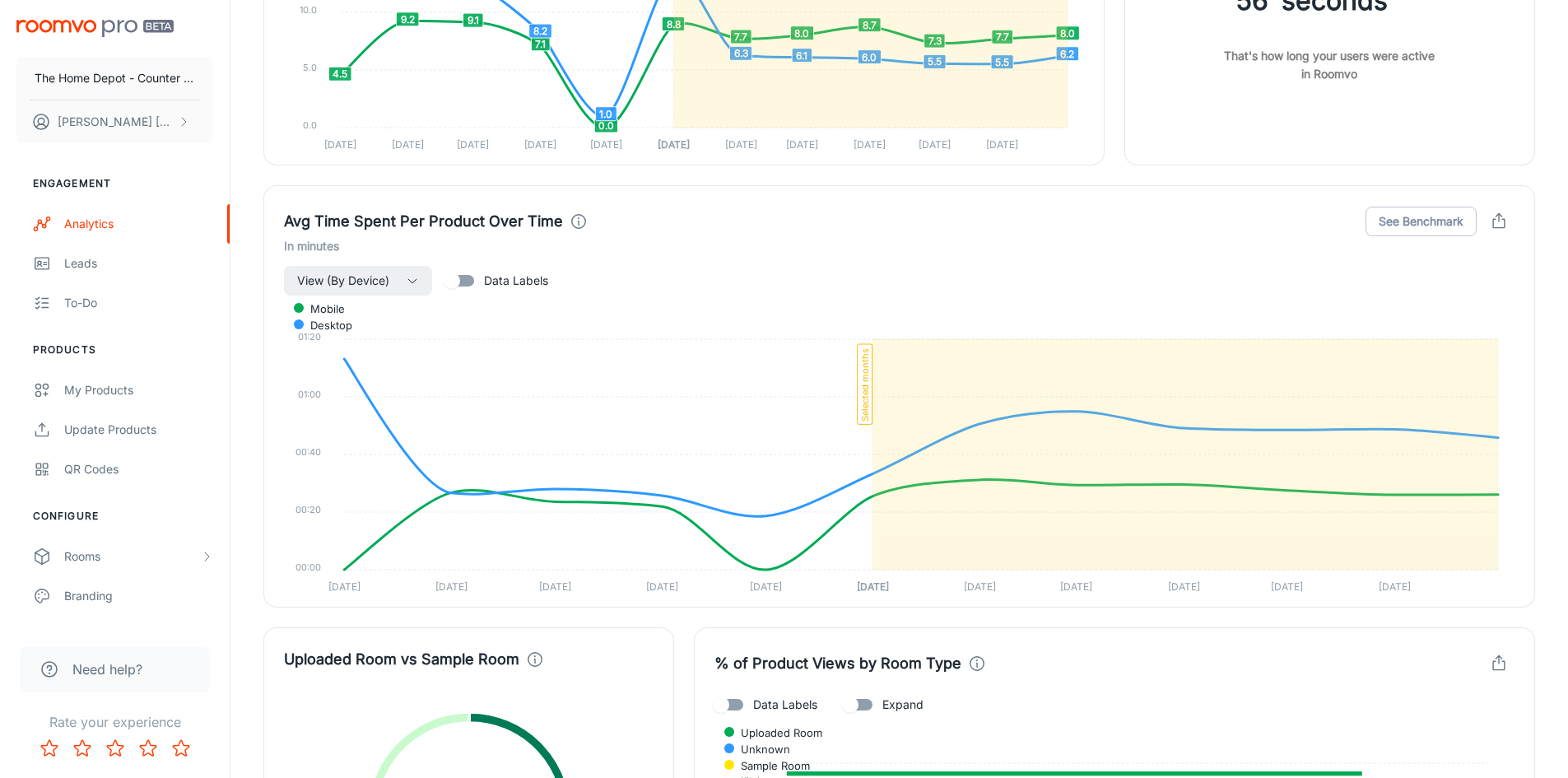
scroll to position [2636, 0]
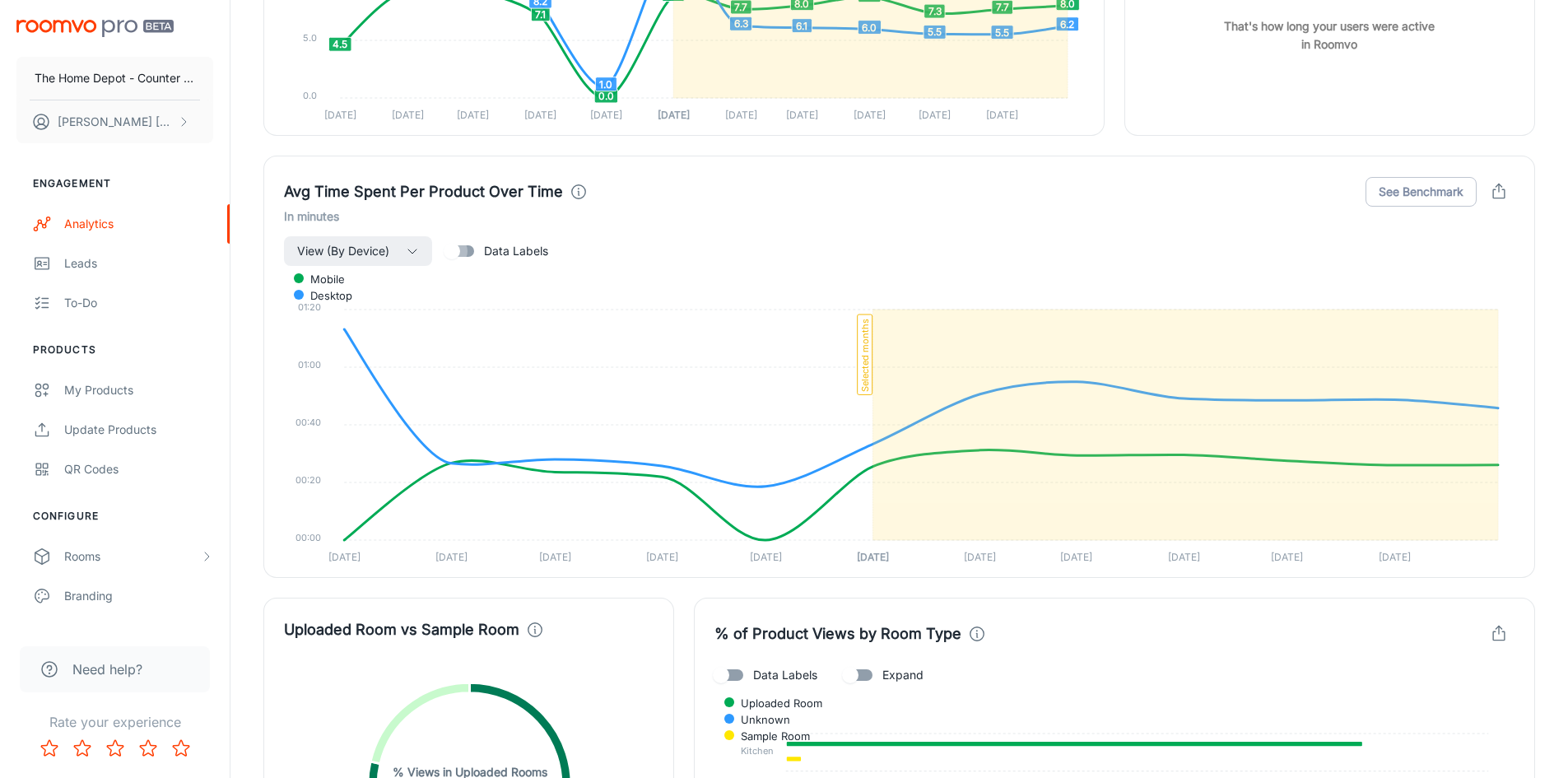
click at [456, 251] on input "Data Labels" at bounding box center [451, 251] width 94 height 31
checkbox input "true"
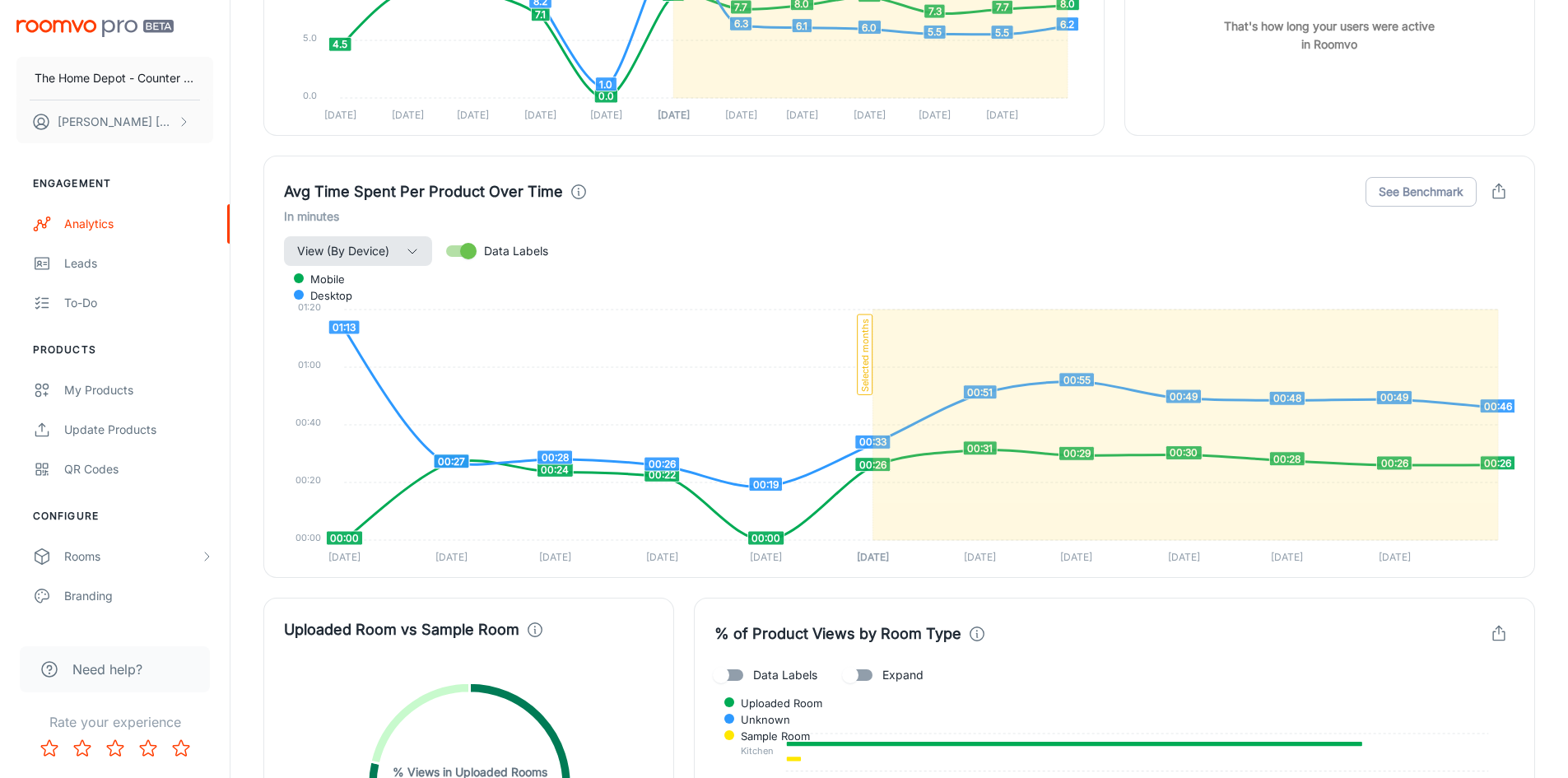
click at [410, 245] on icon "button" at bounding box center [412, 251] width 13 height 13
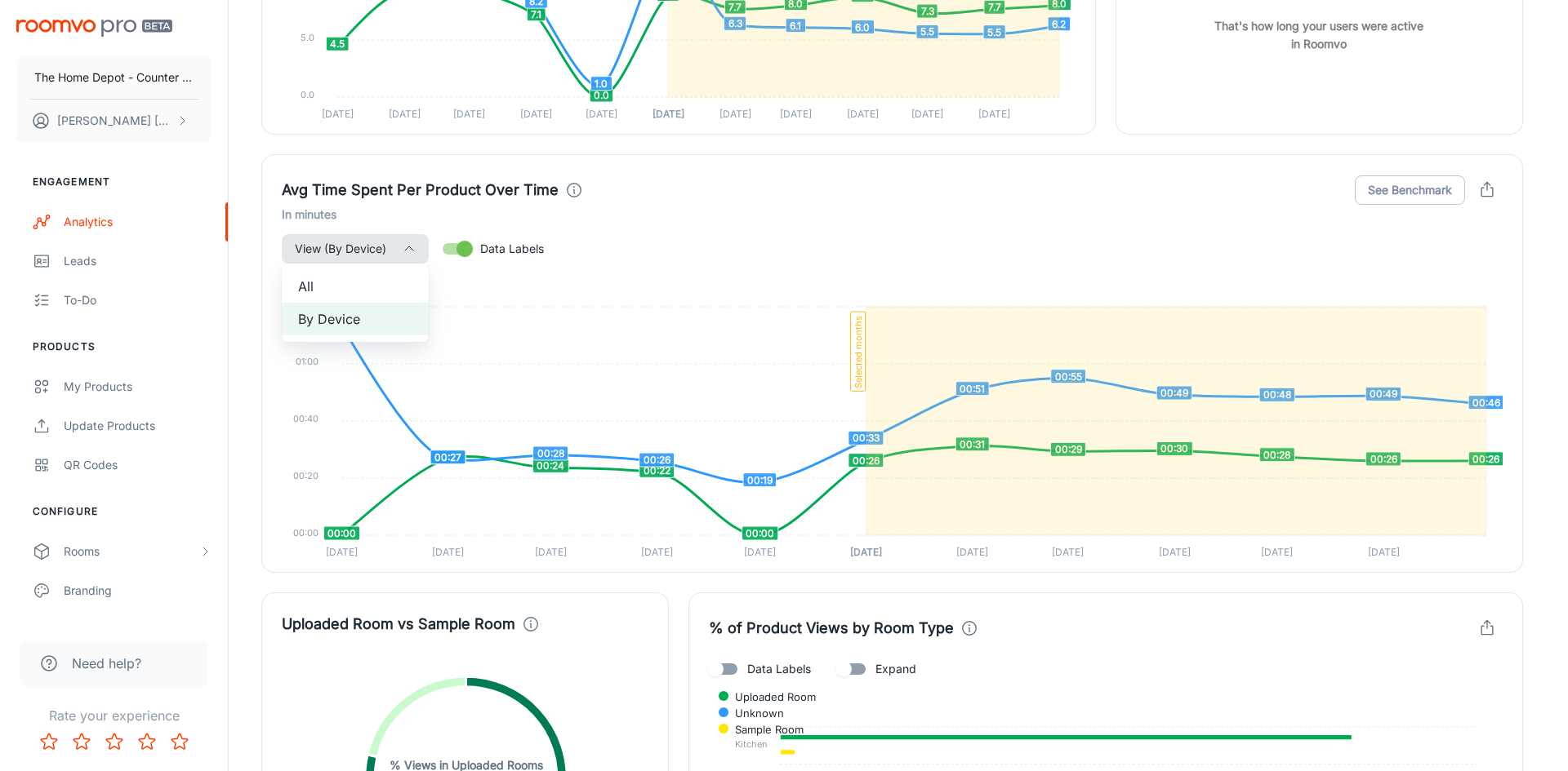
click at [354, 291] on span "All" at bounding box center [355, 287] width 114 height 20
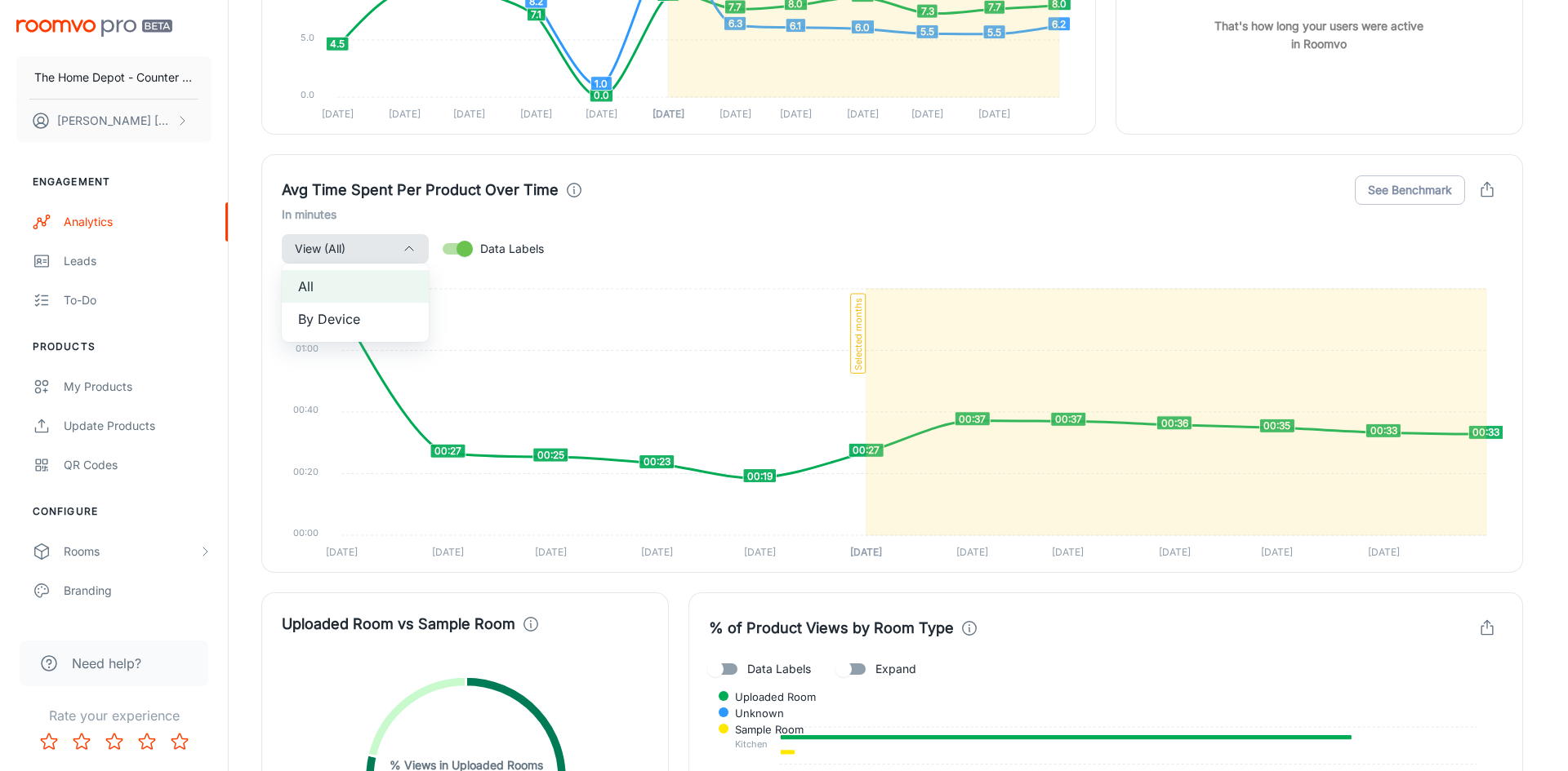
click at [1514, 274] on div at bounding box center [784, 385] width 1568 height 771
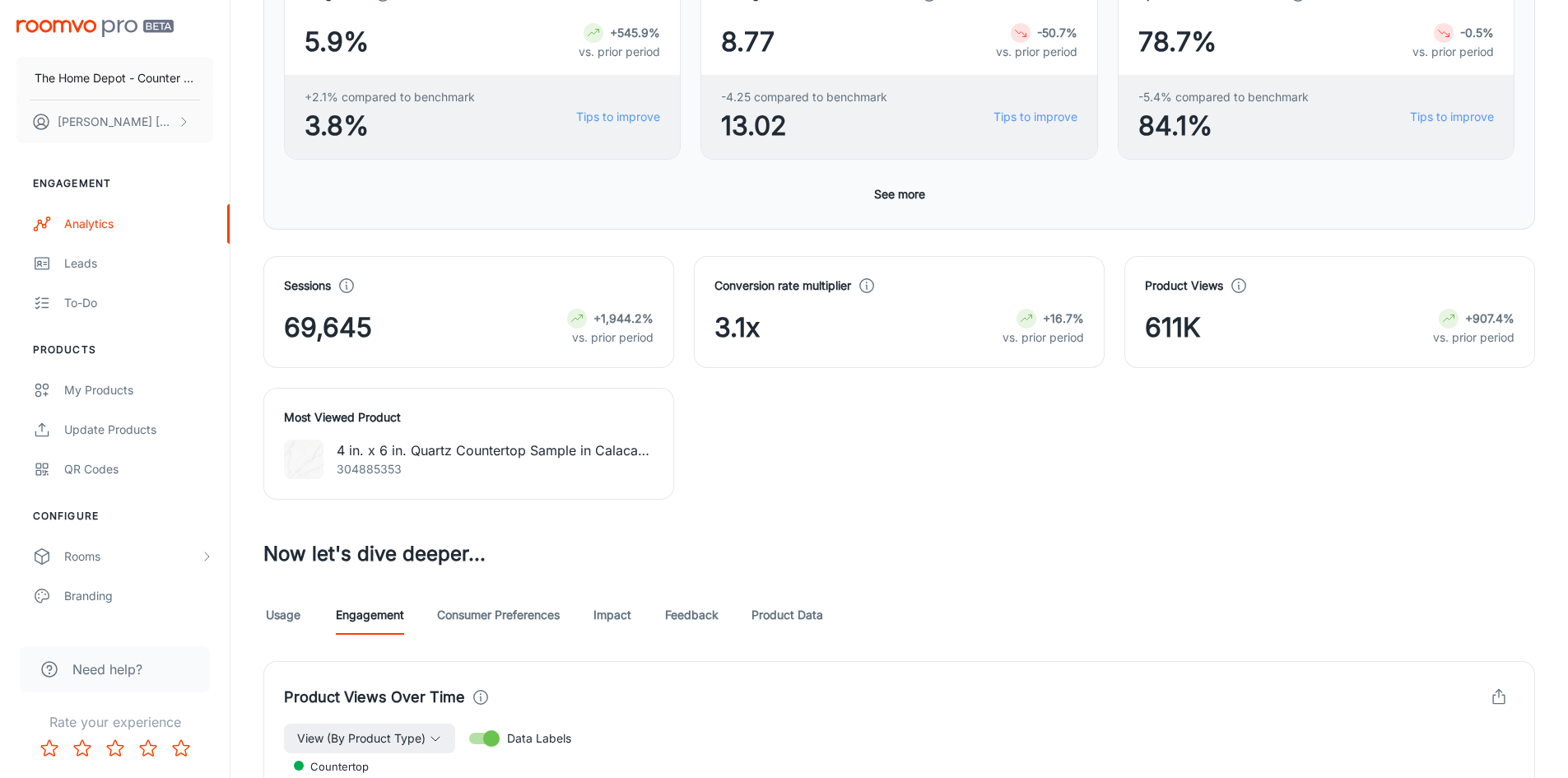
scroll to position [576, 0]
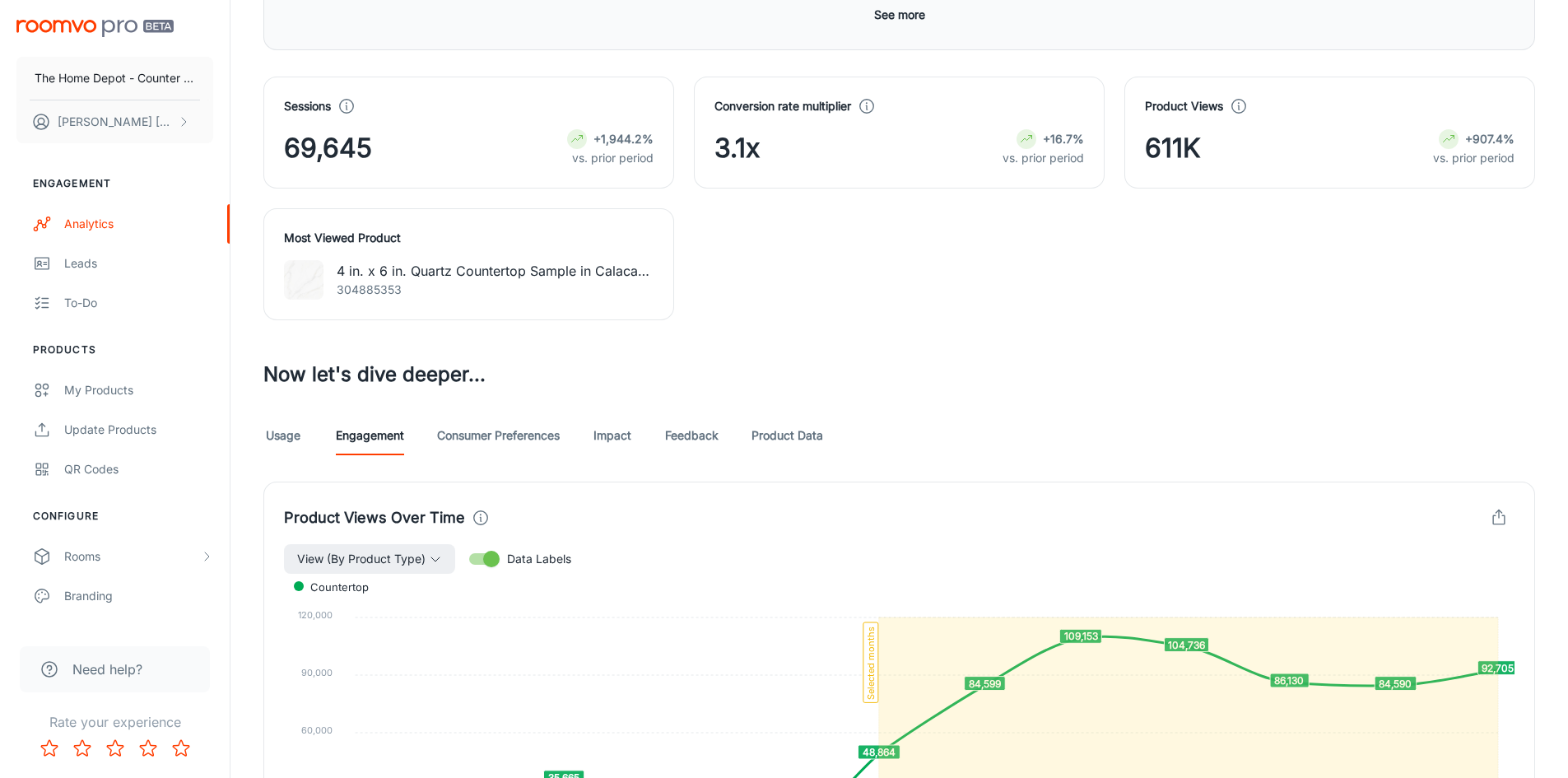
click at [284, 437] on link "Usage" at bounding box center [283, 435] width 39 height 39
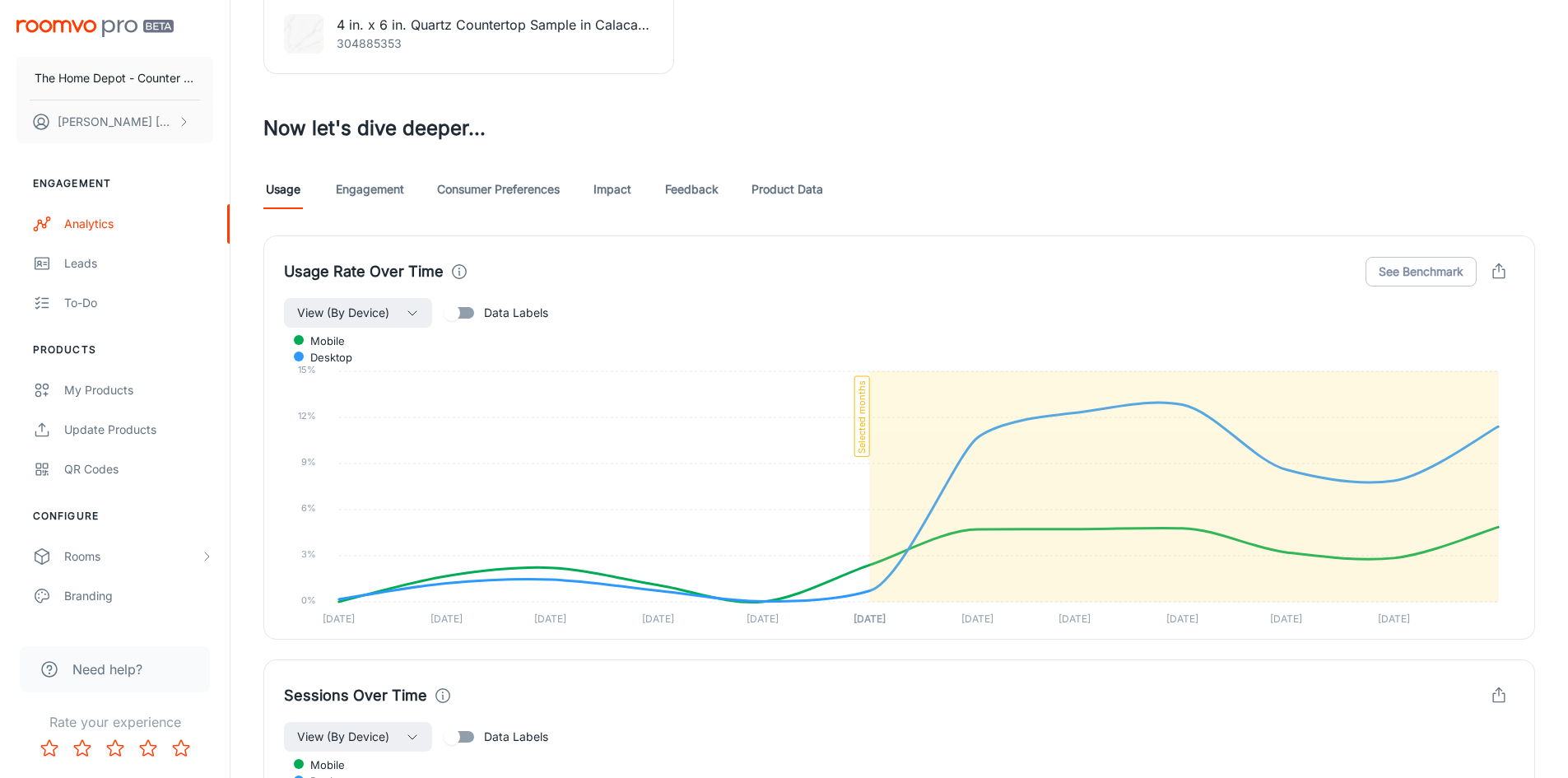
scroll to position [824, 0]
click at [460, 306] on input "Data Labels" at bounding box center [451, 312] width 94 height 31
checkbox input "true"
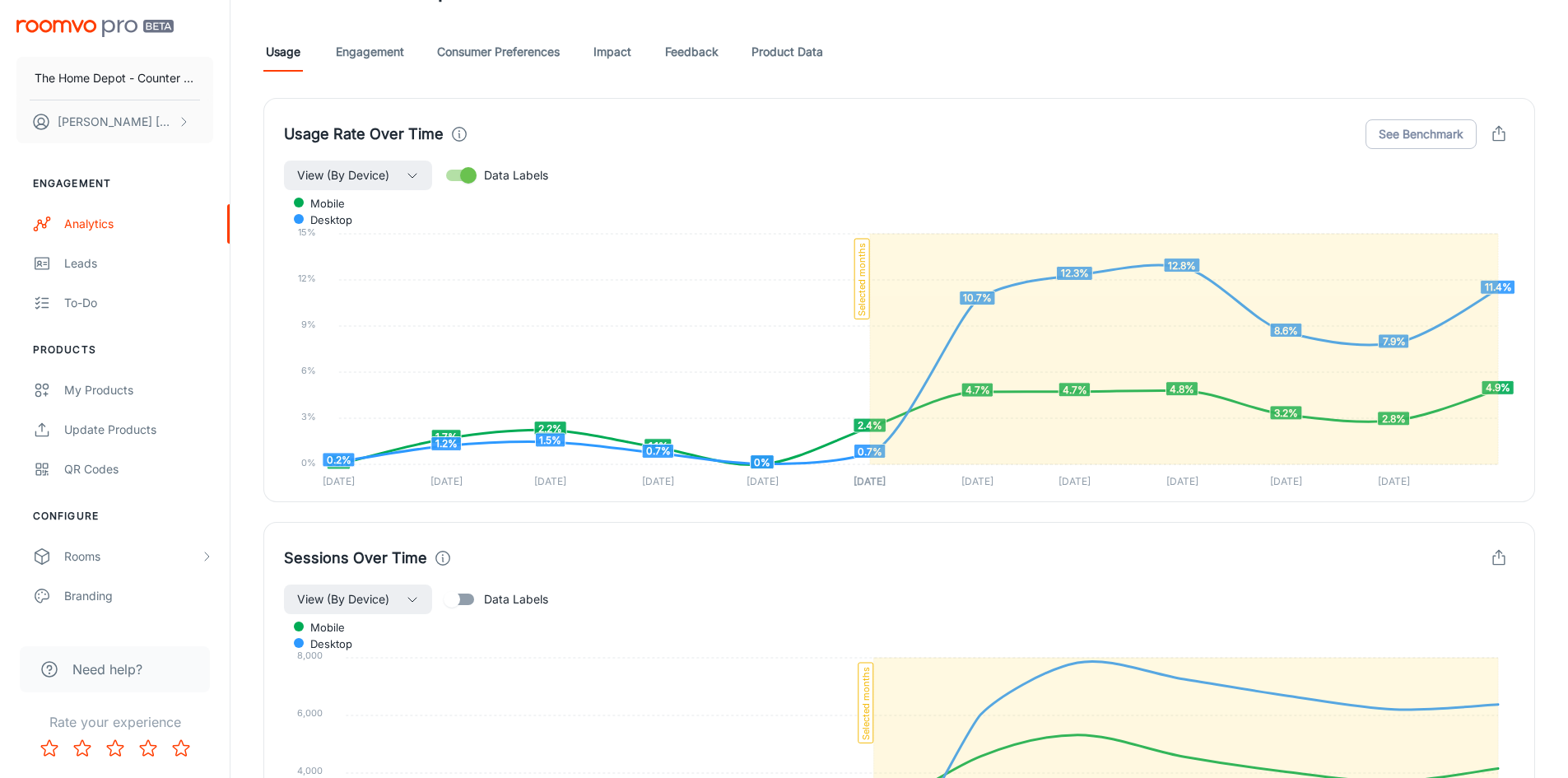
scroll to position [1318, 0]
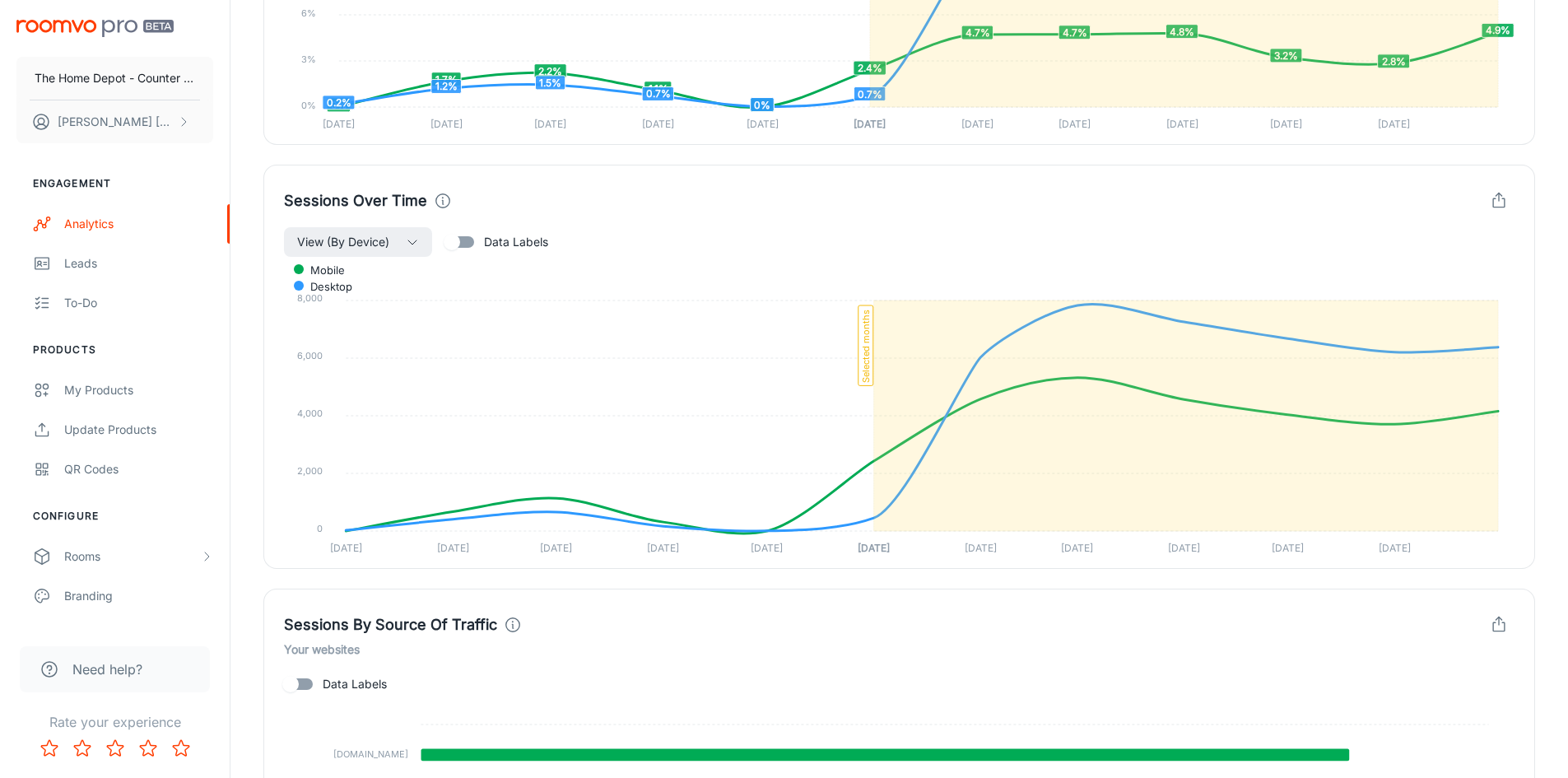
click at [453, 243] on input "Data Labels" at bounding box center [451, 242] width 94 height 31
checkbox input "true"
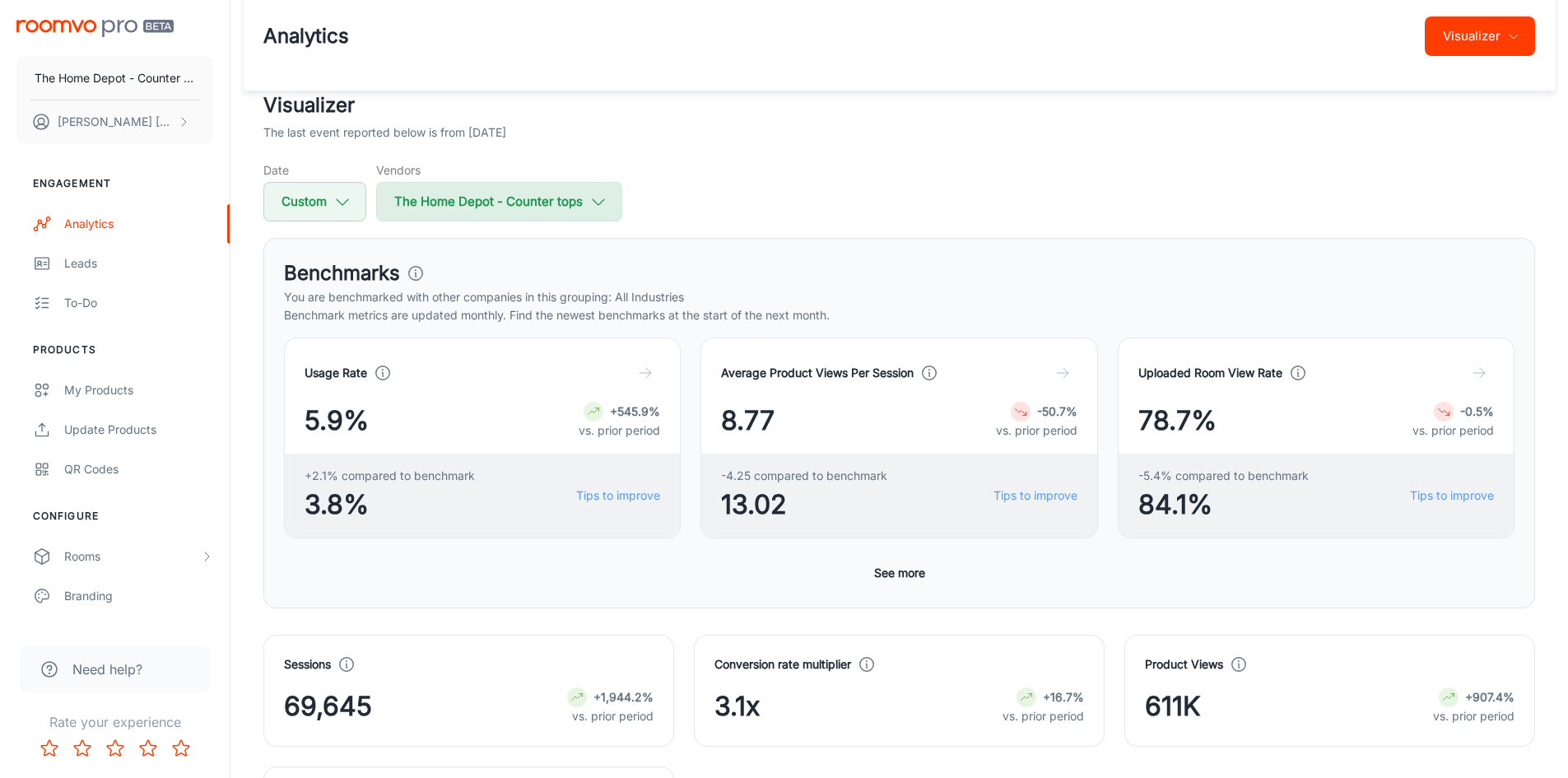
scroll to position [0, 0]
